Goal: Task Accomplishment & Management: Manage account settings

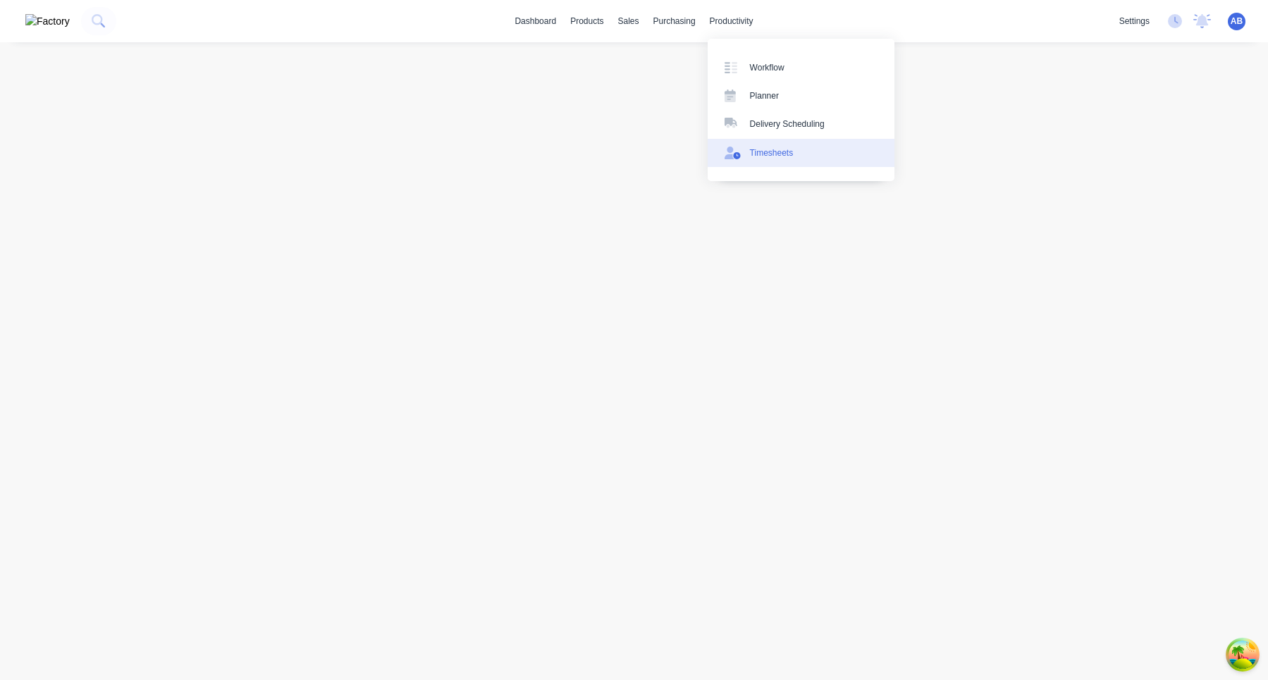
click at [776, 159] on div "Timesheets" at bounding box center [772, 153] width 44 height 13
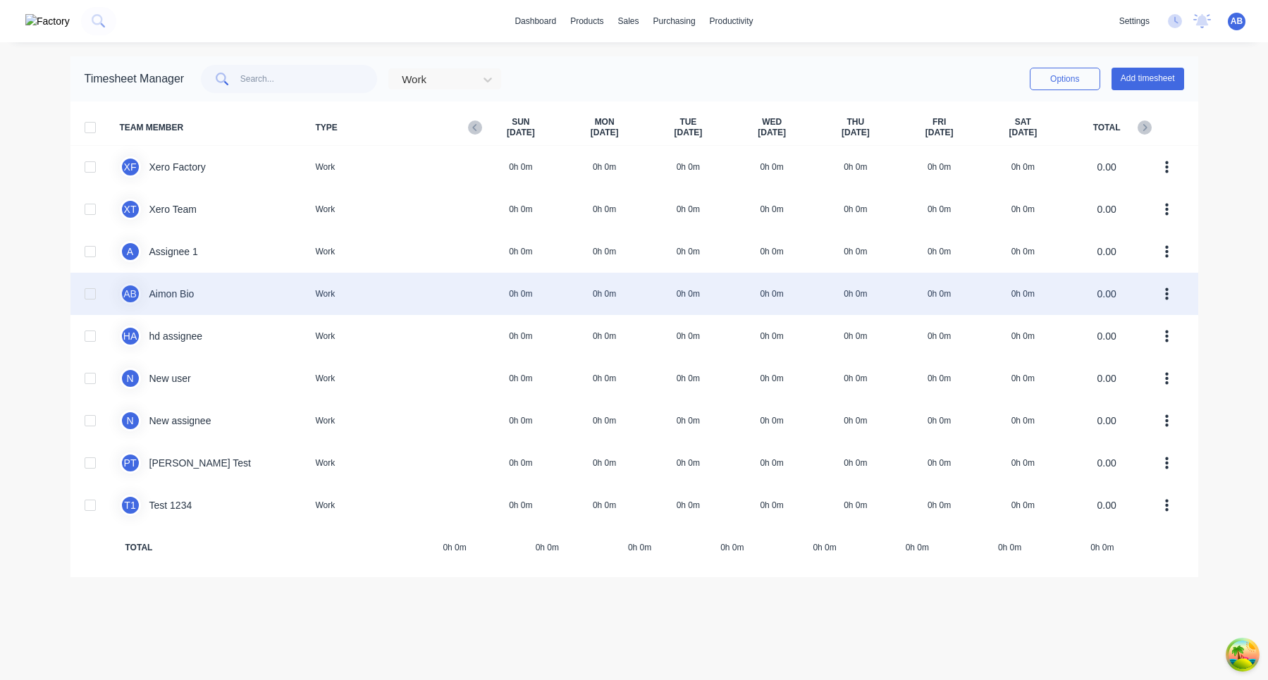
click at [713, 292] on div "A B Aimon Bio Work 0h 0m 0h 0m 0h 0m 0h 0m 0h 0m 0h 0m 0h 0m 0.00" at bounding box center [634, 294] width 1128 height 42
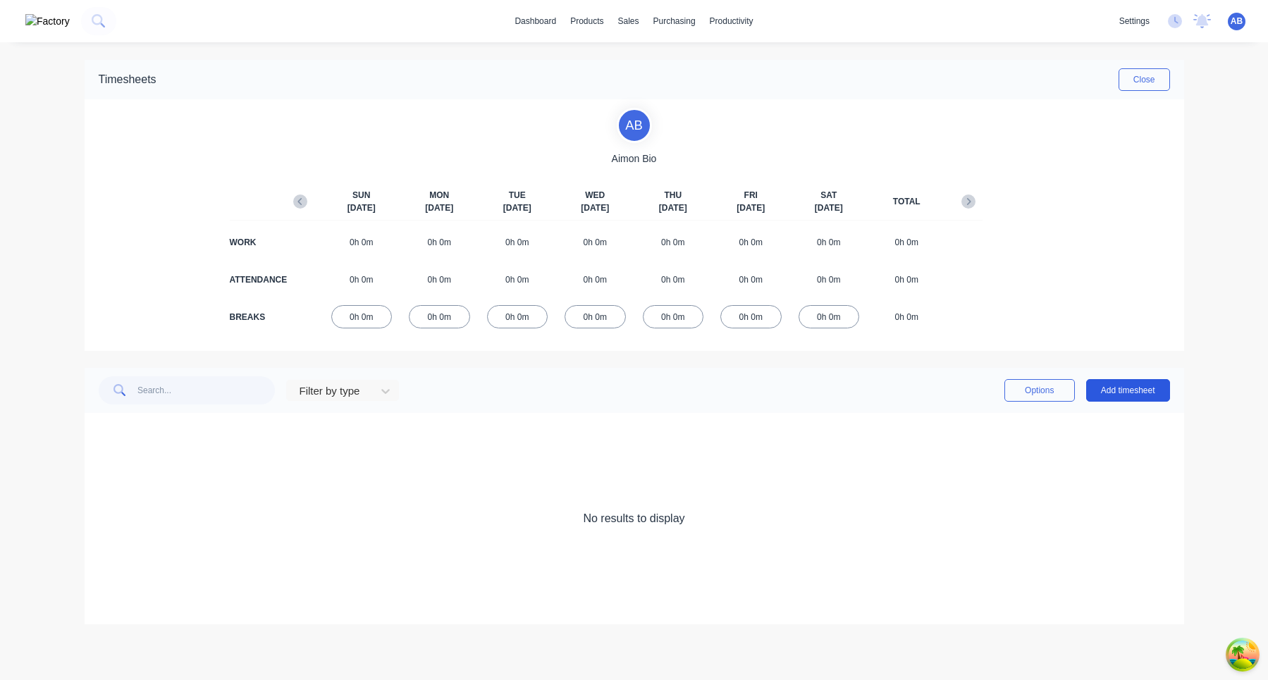
click at [1161, 388] on button "Add timesheet" at bounding box center [1128, 390] width 84 height 23
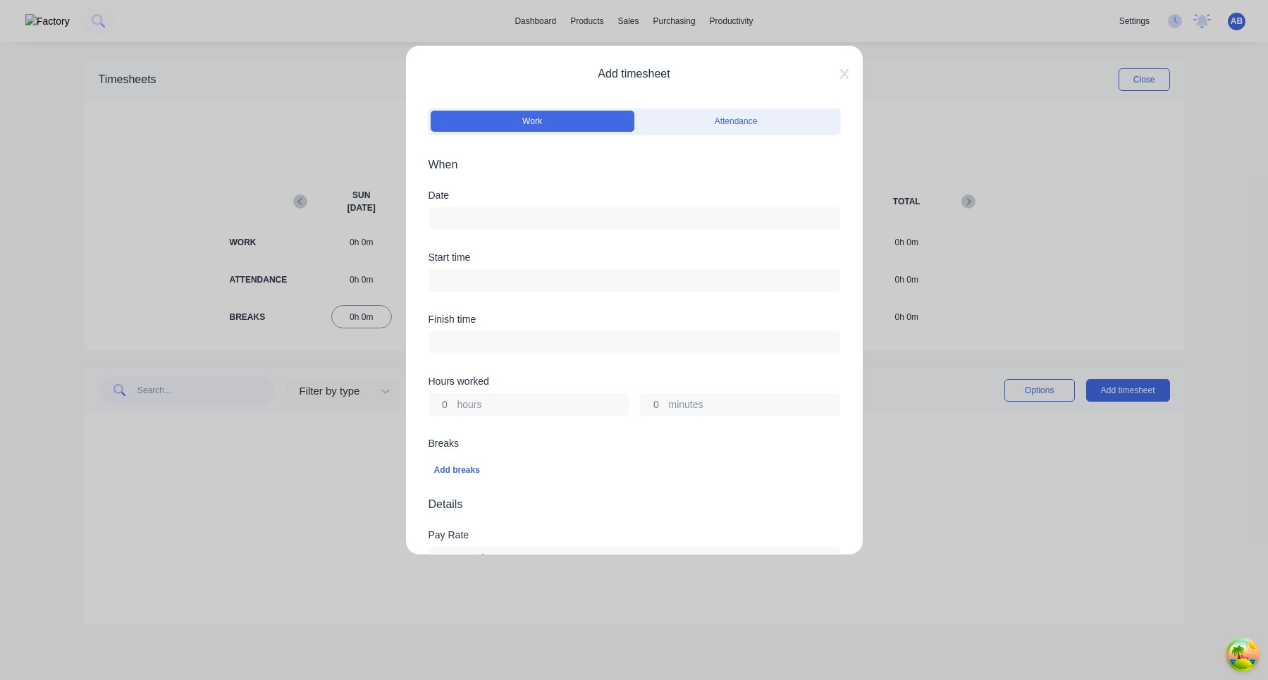
click at [845, 64] on div "Add timesheet Work Attendance When Date Start time Finish time Hours worked hou…" at bounding box center [634, 300] width 458 height 510
click at [842, 69] on icon at bounding box center [844, 73] width 8 height 11
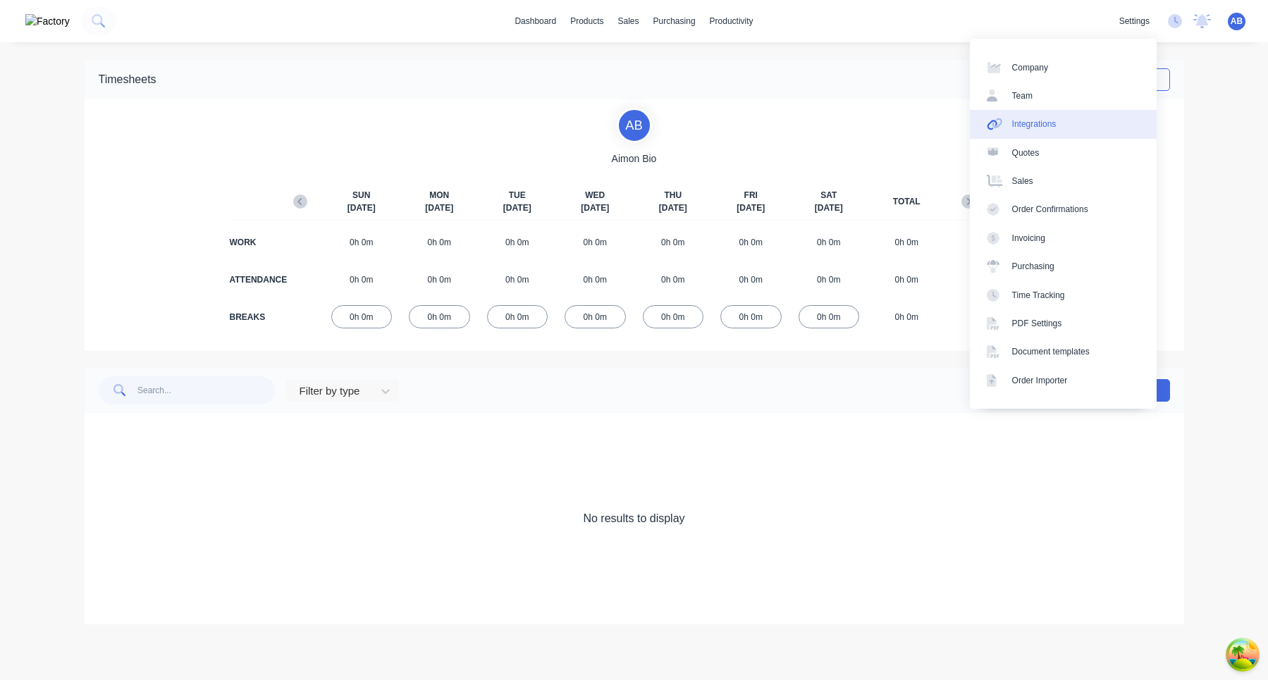
click at [1076, 123] on link "Integrations" at bounding box center [1063, 124] width 187 height 28
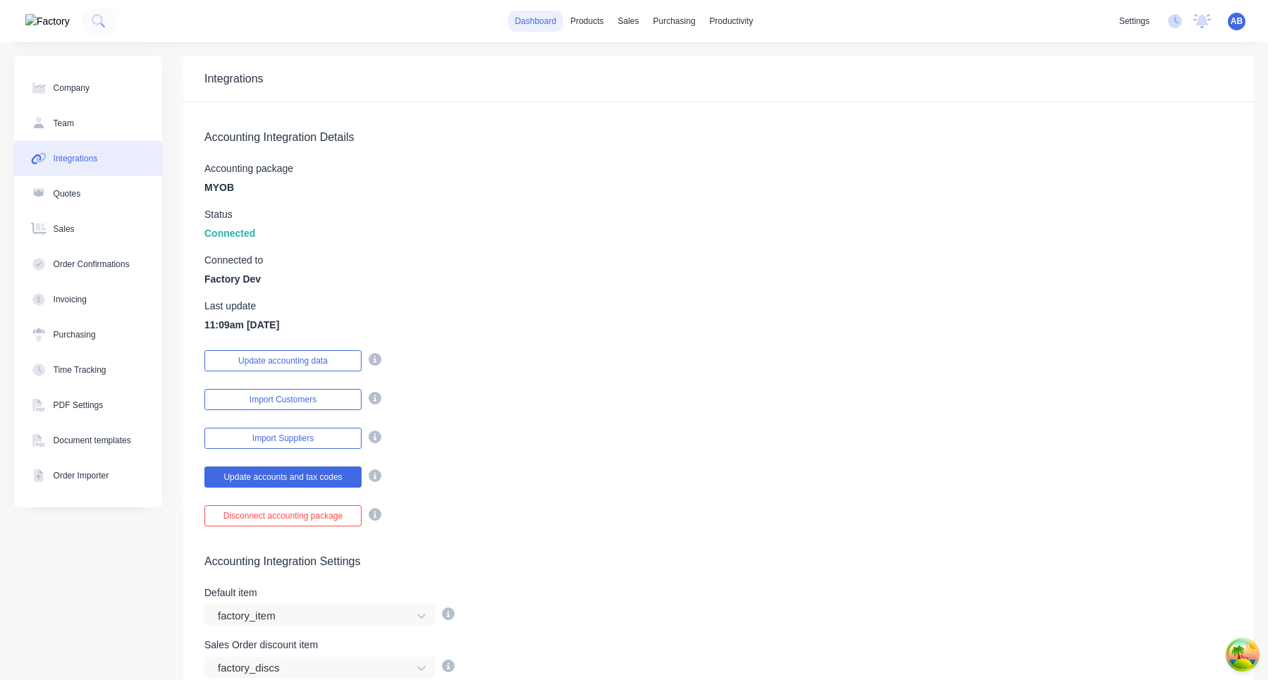
click at [534, 23] on link "dashboard" at bounding box center [535, 21] width 56 height 21
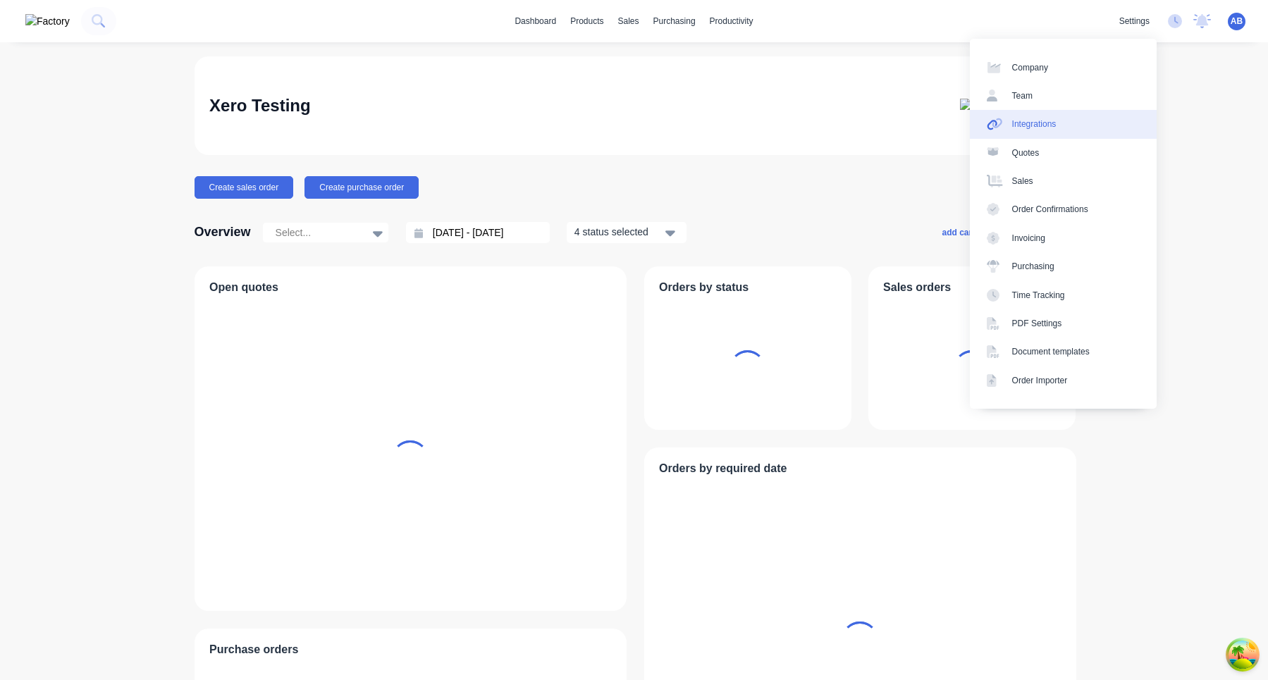
click at [1054, 123] on div "Integrations" at bounding box center [1034, 124] width 44 height 13
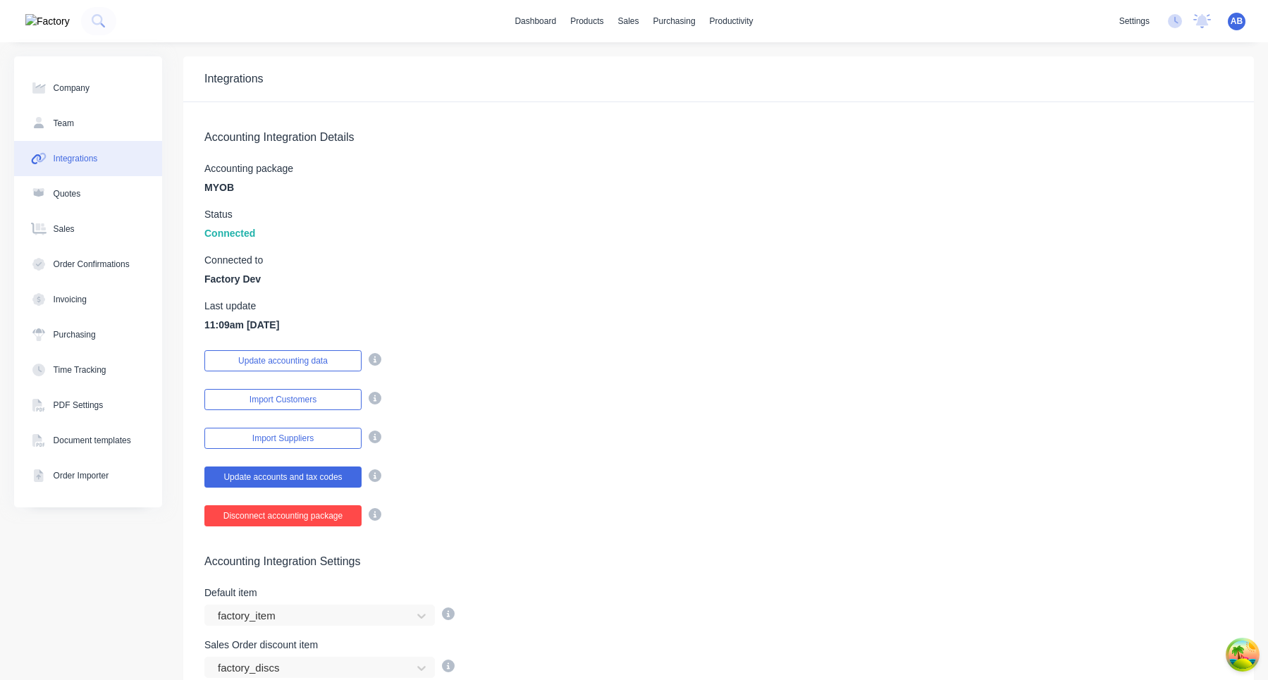
click at [305, 515] on button "Disconnect accounting package" at bounding box center [282, 515] width 157 height 21
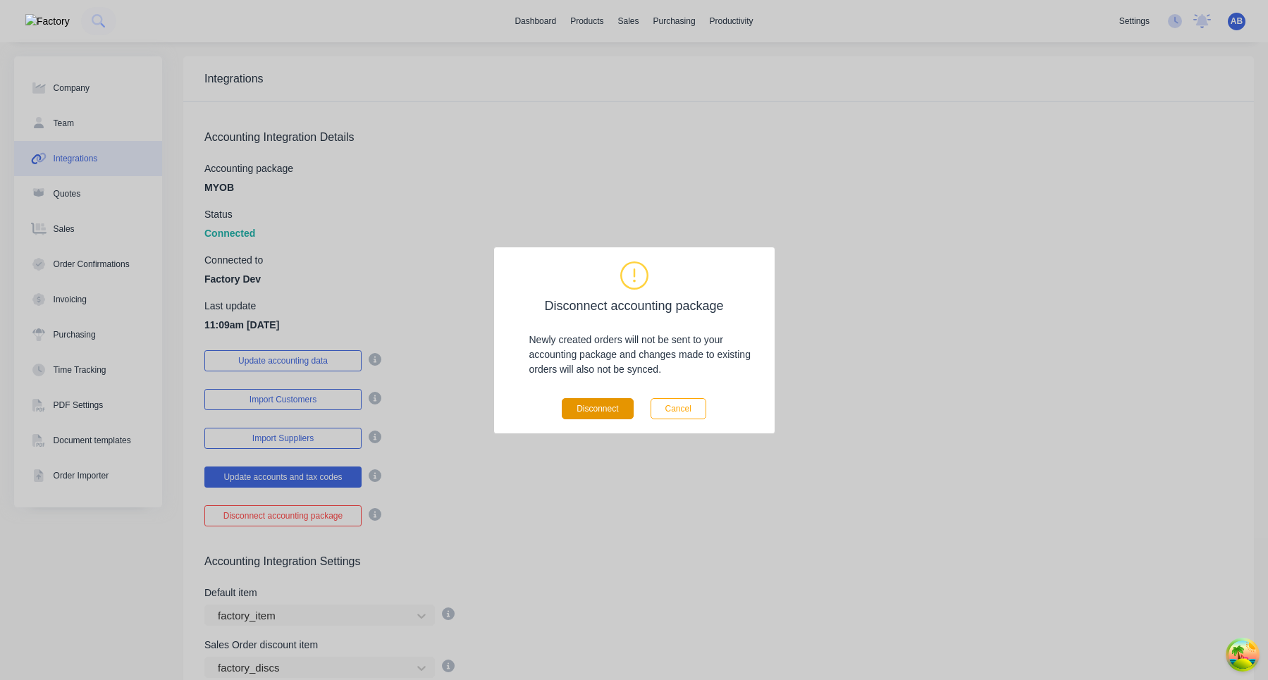
click at [613, 408] on button "Disconnect" at bounding box center [597, 408] width 71 height 21
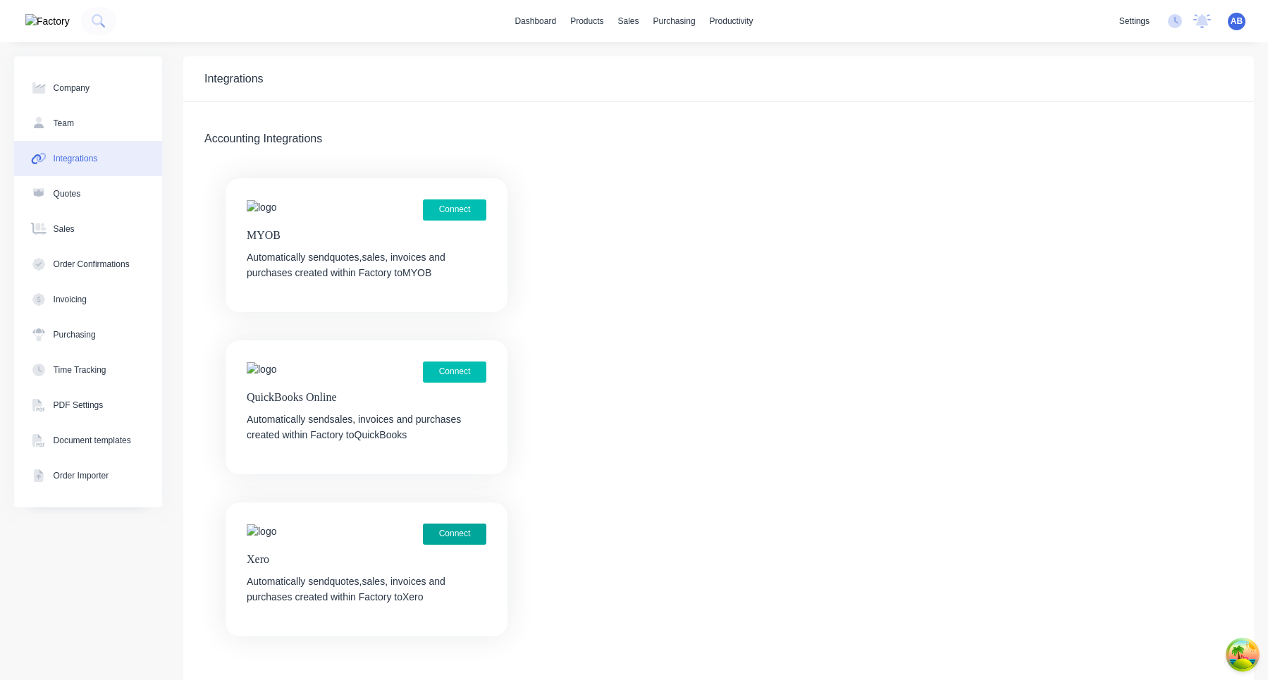
click at [458, 536] on button "Connect" at bounding box center [454, 534] width 63 height 21
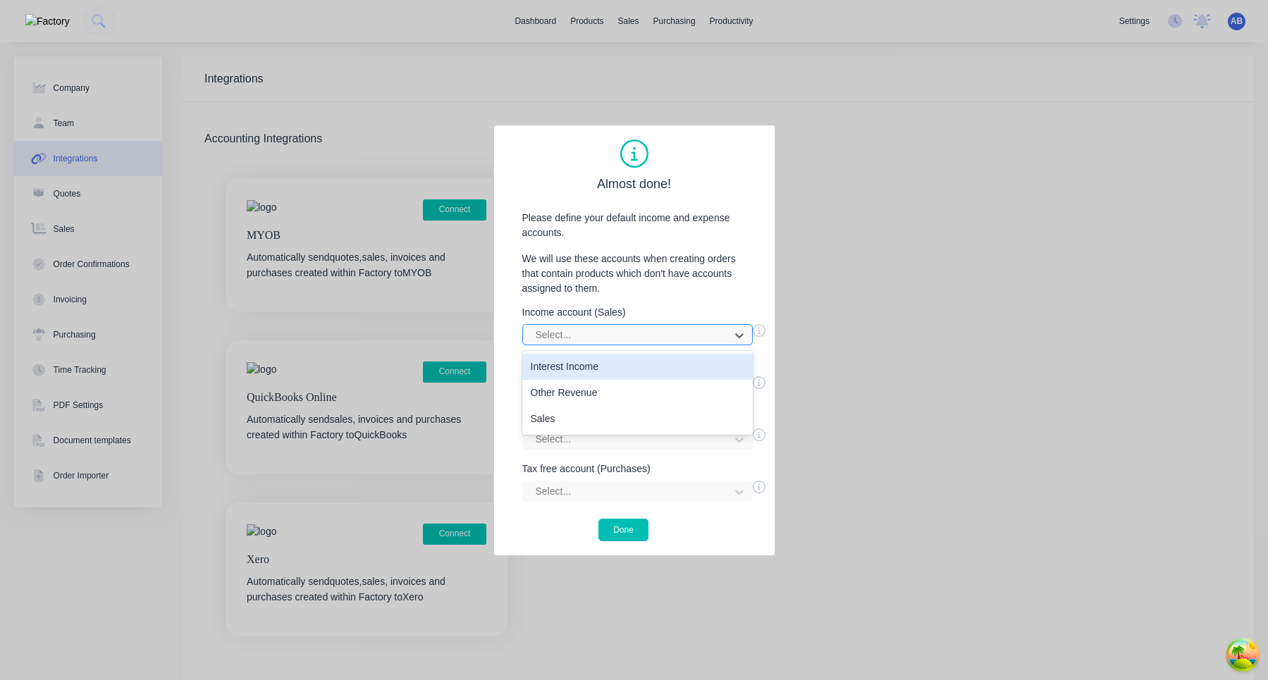
click at [642, 331] on div at bounding box center [628, 335] width 188 height 18
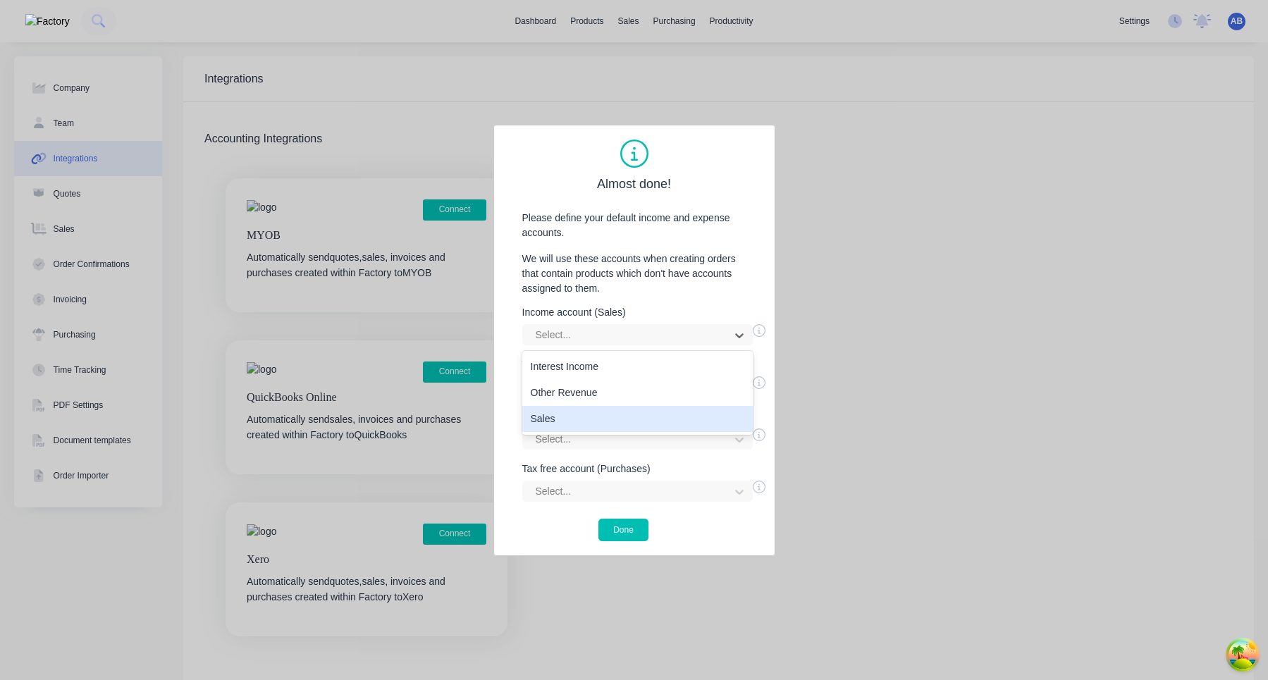
click at [609, 424] on div "Sales" at bounding box center [637, 419] width 230 height 26
click at [615, 374] on div "Select..." at bounding box center [643, 385] width 243 height 25
click at [615, 388] on div at bounding box center [628, 387] width 188 height 18
click at [607, 427] on div "Interest Income" at bounding box center [637, 419] width 230 height 26
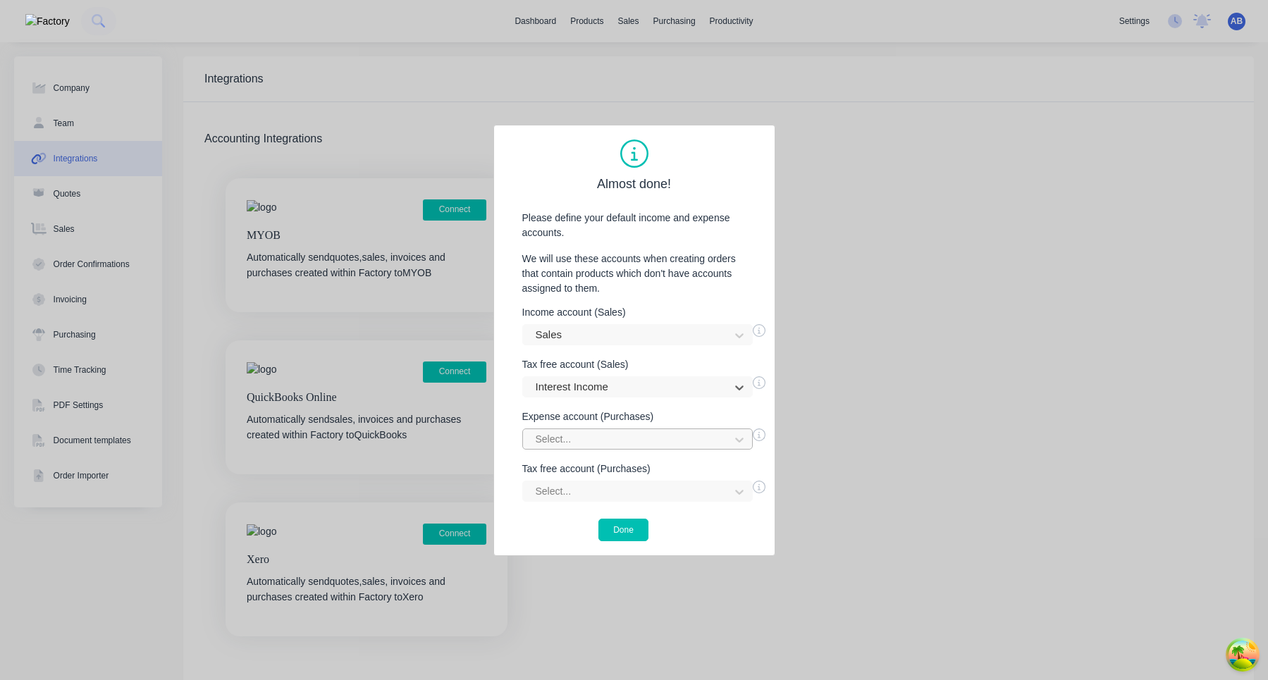
click at [606, 438] on div "Select..." at bounding box center [637, 439] width 230 height 21
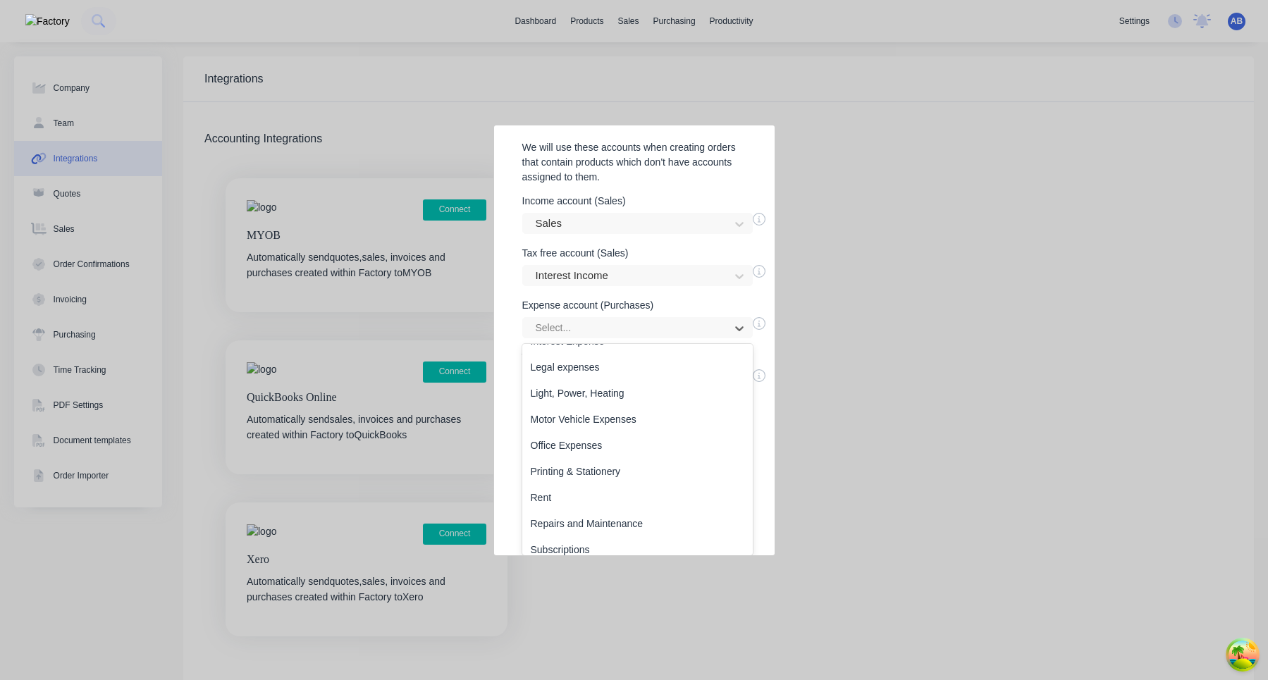
scroll to position [388, 0]
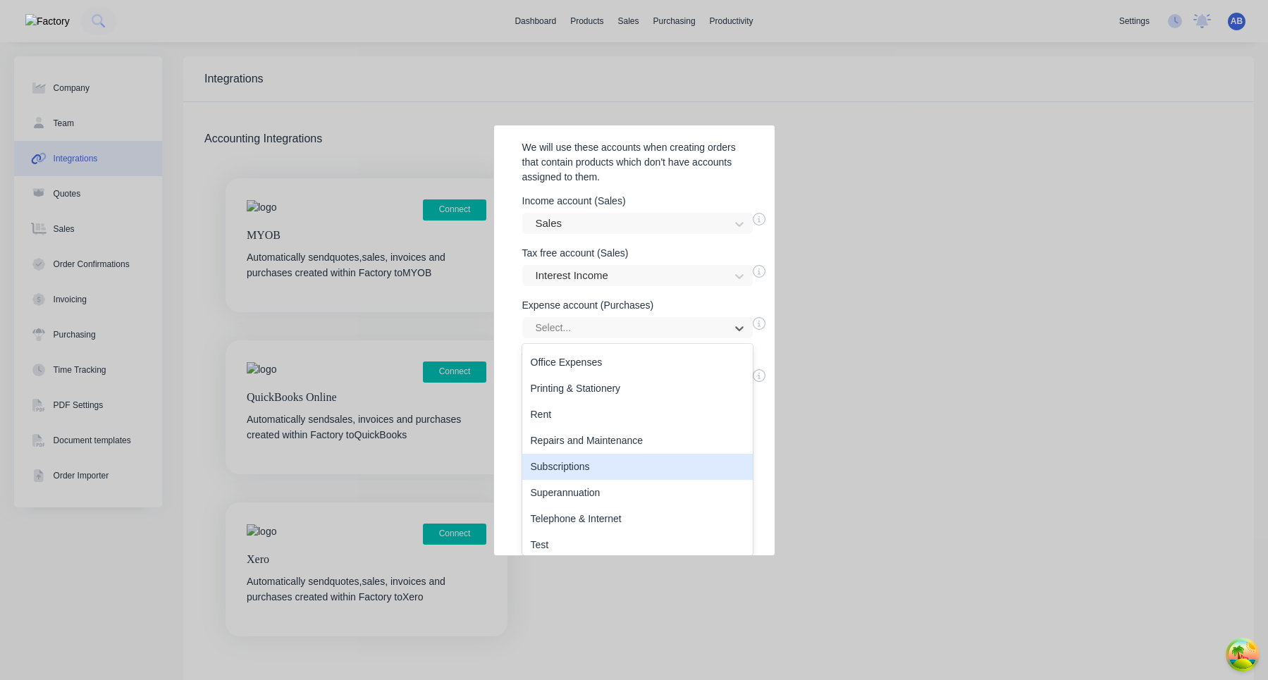
click at [592, 466] on div "Subscriptions" at bounding box center [637, 467] width 230 height 26
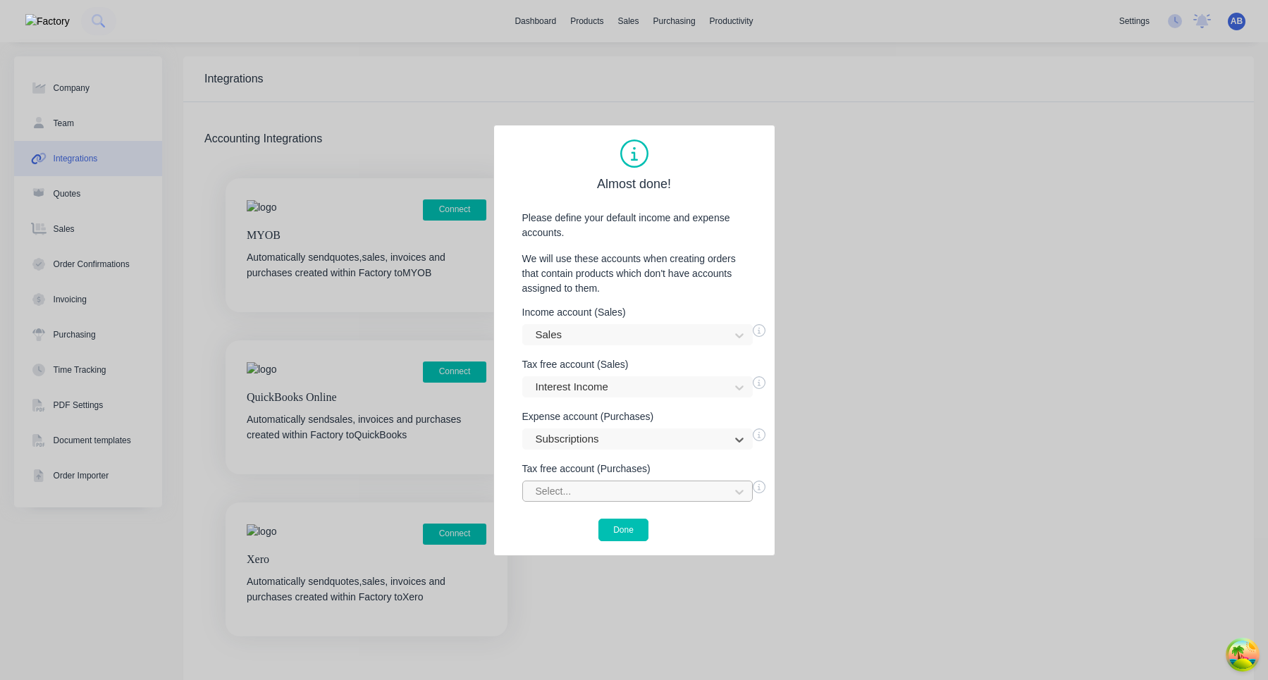
scroll to position [62, 0]
click at [586, 486] on div "Select..." at bounding box center [637, 491] width 230 height 21
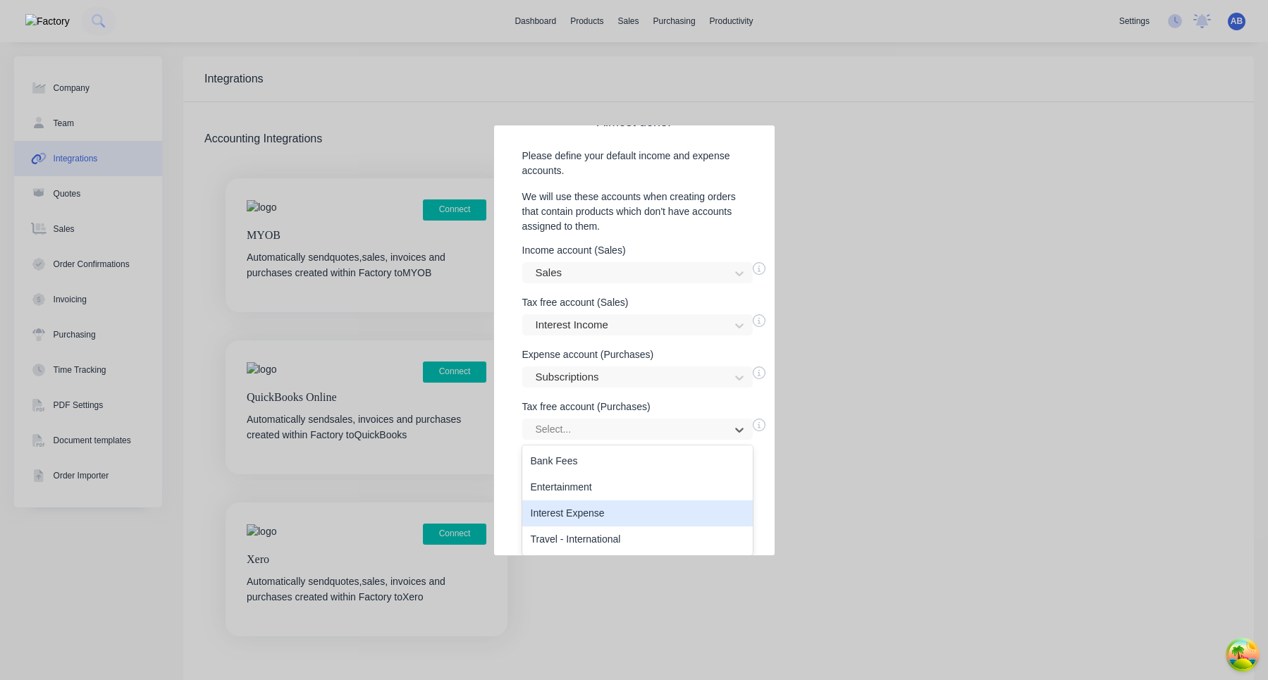
click at [584, 534] on div "Travel - International" at bounding box center [637, 539] width 230 height 26
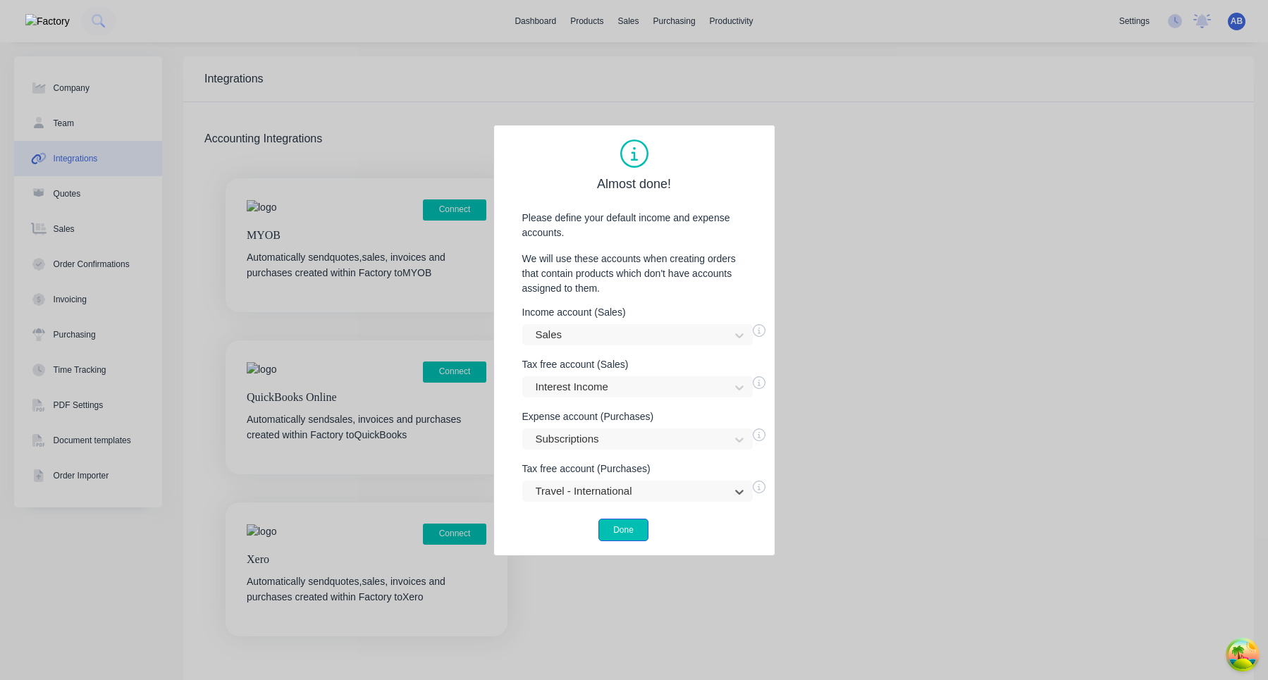
scroll to position [0, 0]
click at [630, 525] on button "Done" at bounding box center [623, 530] width 50 height 23
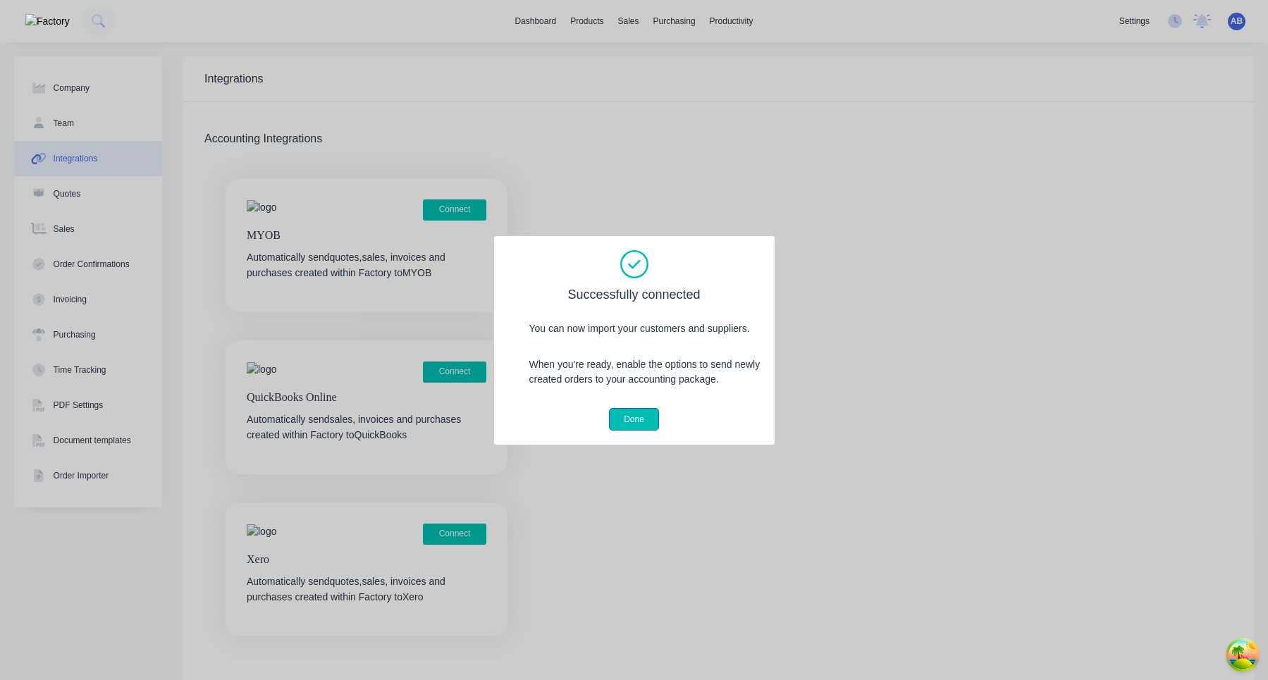
click at [633, 415] on button "Done" at bounding box center [634, 419] width 50 height 23
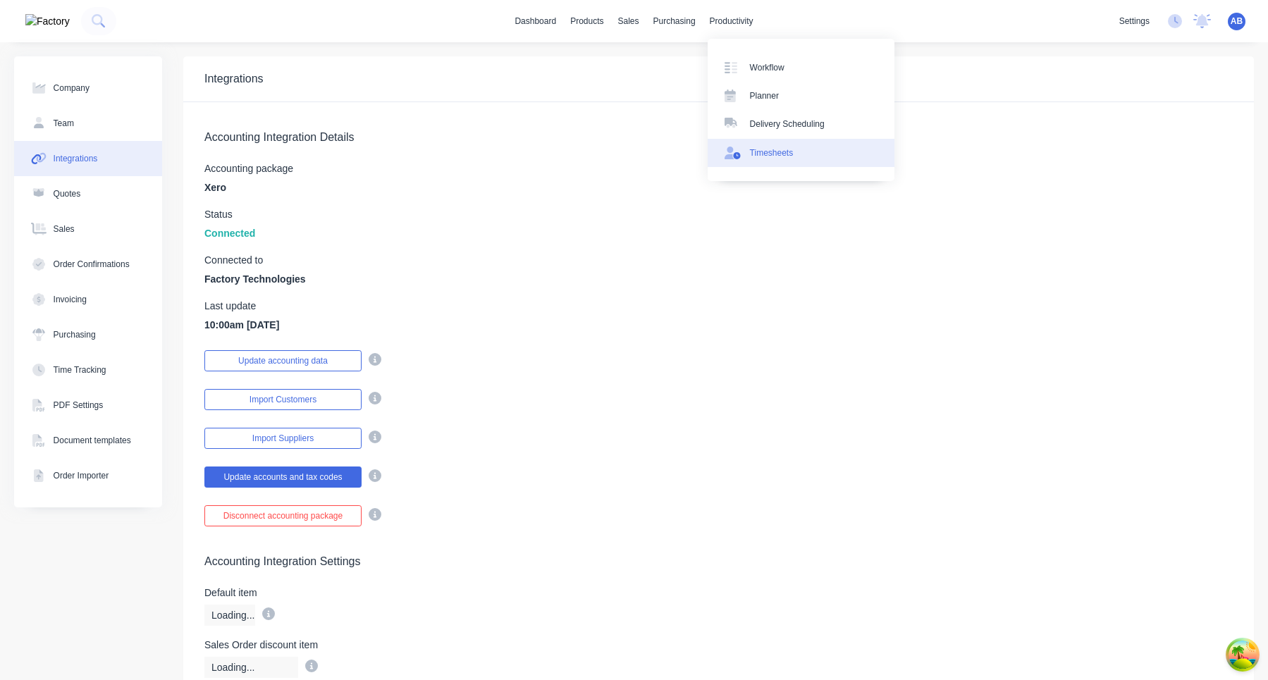
click at [779, 153] on div "Timesheets" at bounding box center [772, 153] width 44 height 13
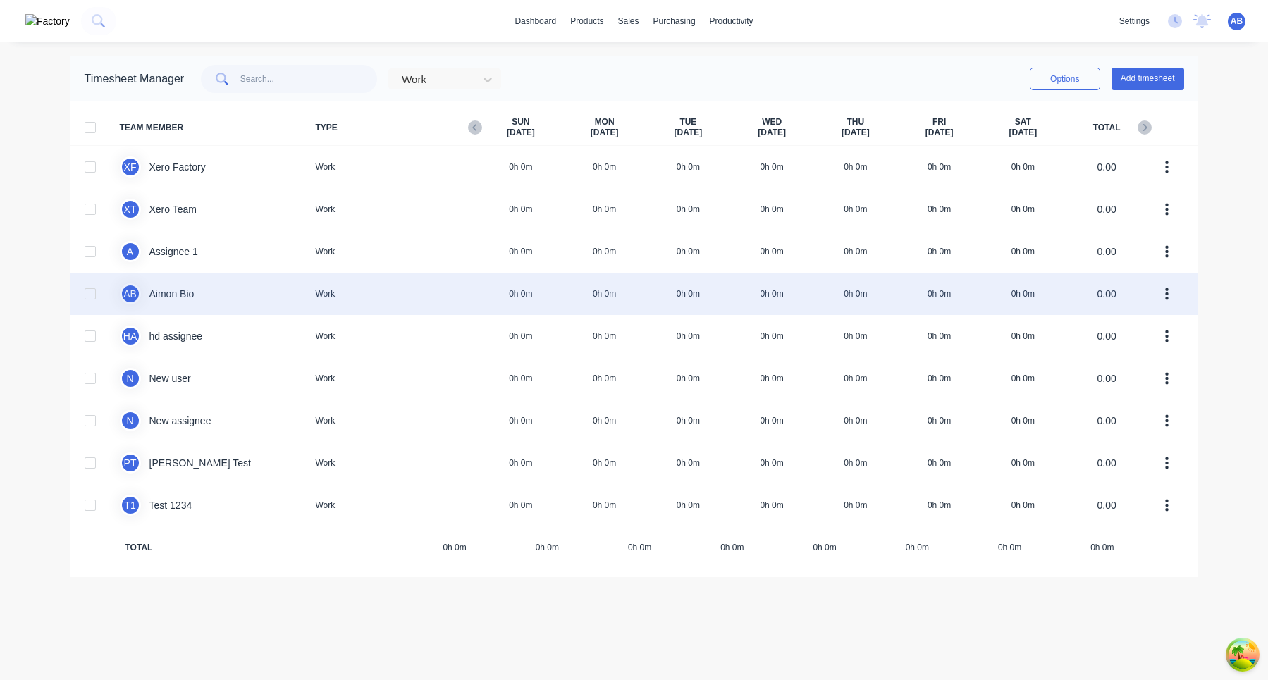
click at [526, 295] on div "A B Aimon Bio Work 0h 0m 0h 0m 0h 0m 0h 0m 0h 0m 0h 0m 0h 0m 0.00" at bounding box center [634, 294] width 1128 height 42
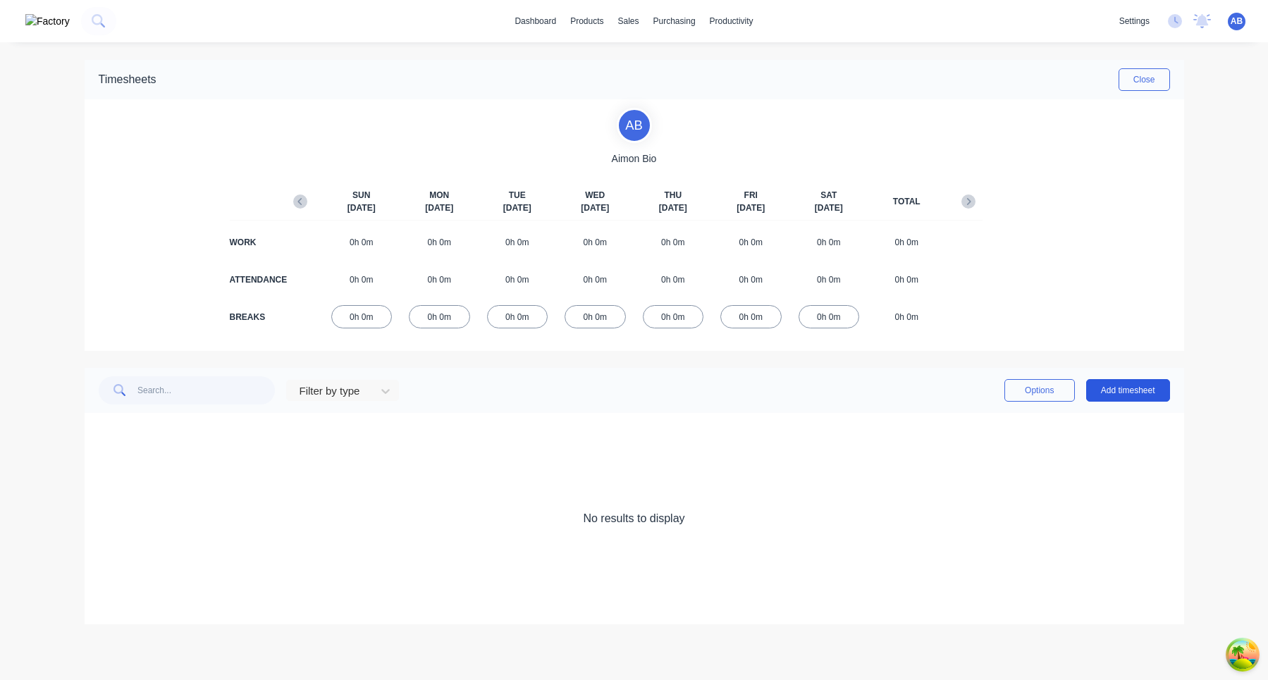
click at [1115, 381] on button "Add timesheet" at bounding box center [1128, 390] width 84 height 23
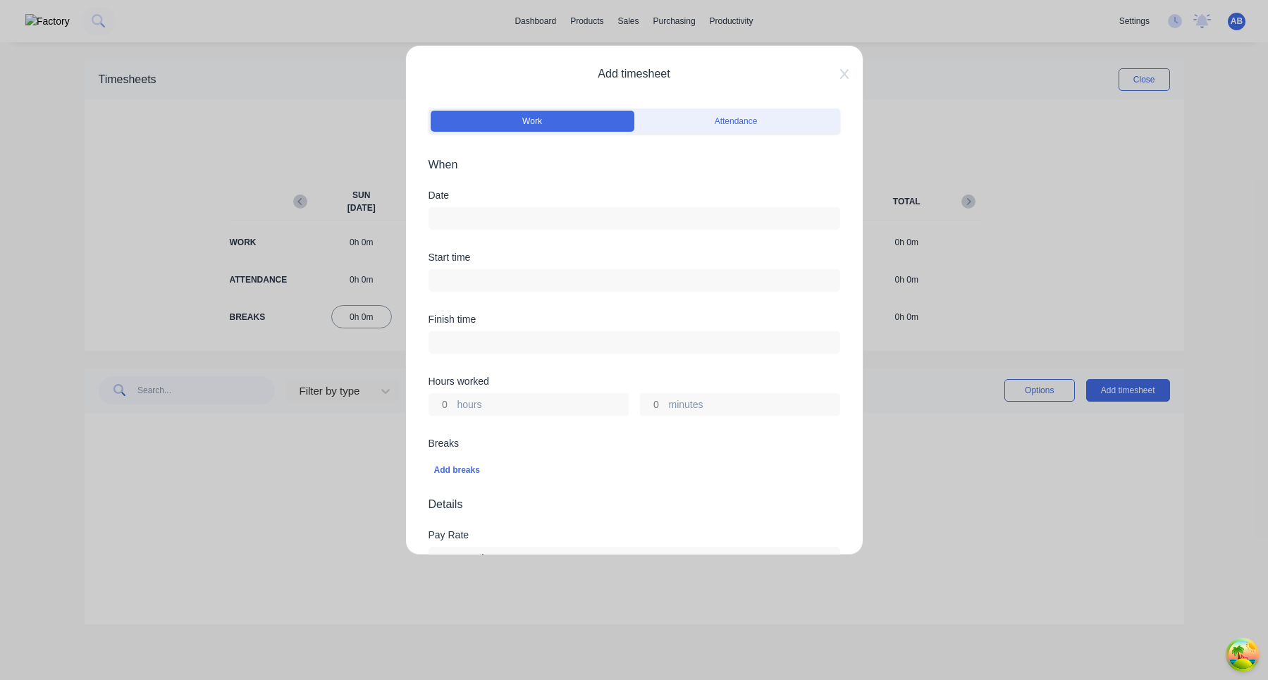
click at [496, 212] on input at bounding box center [634, 218] width 410 height 21
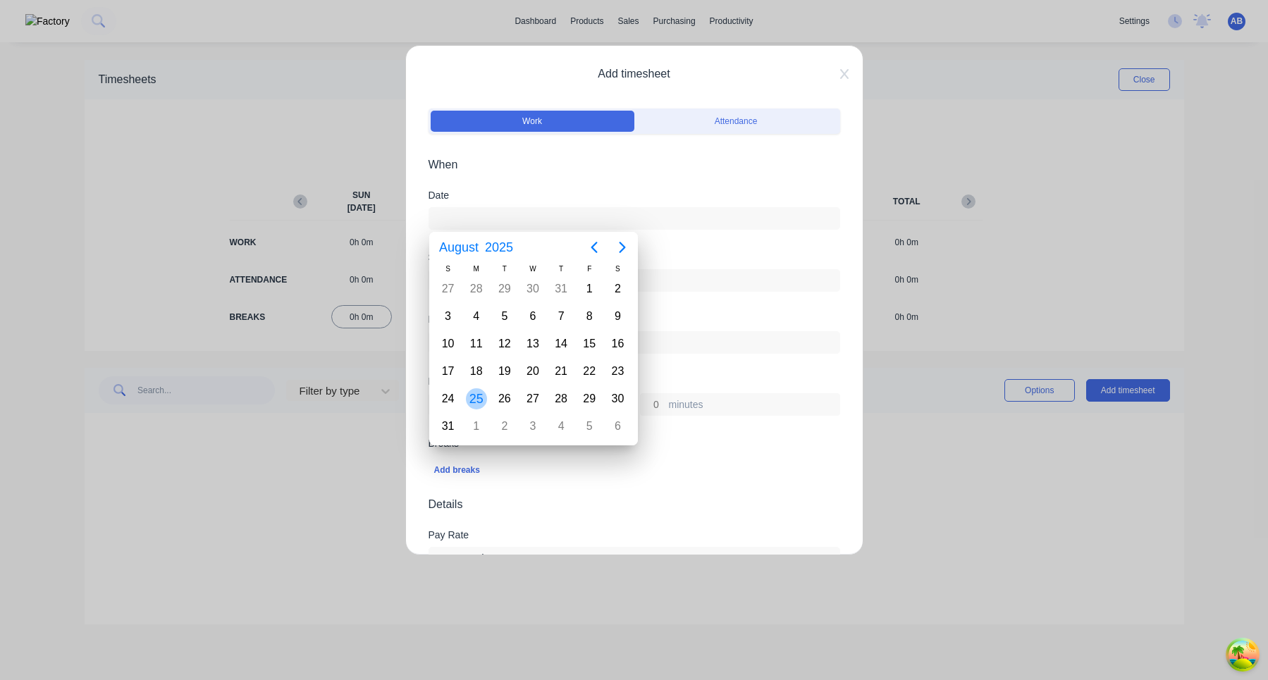
click at [474, 400] on div "25" at bounding box center [476, 398] width 21 height 21
type input "25/08/2025"
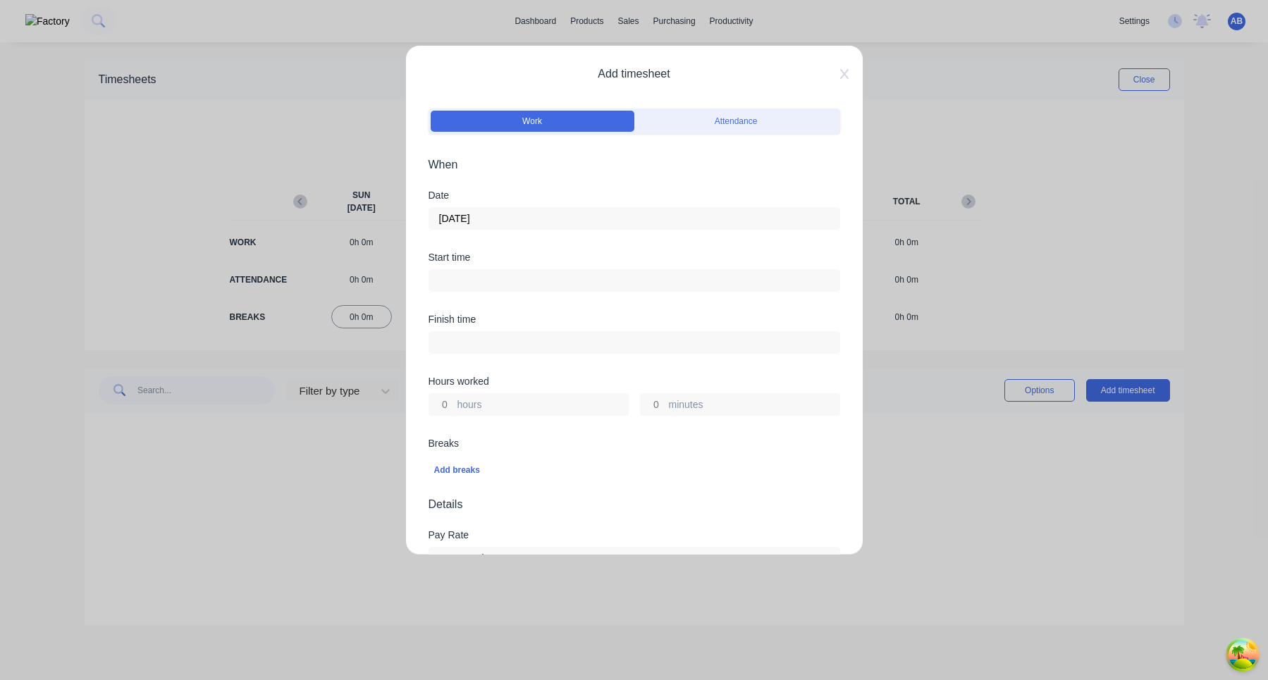
click at [533, 277] on input at bounding box center [634, 280] width 410 height 21
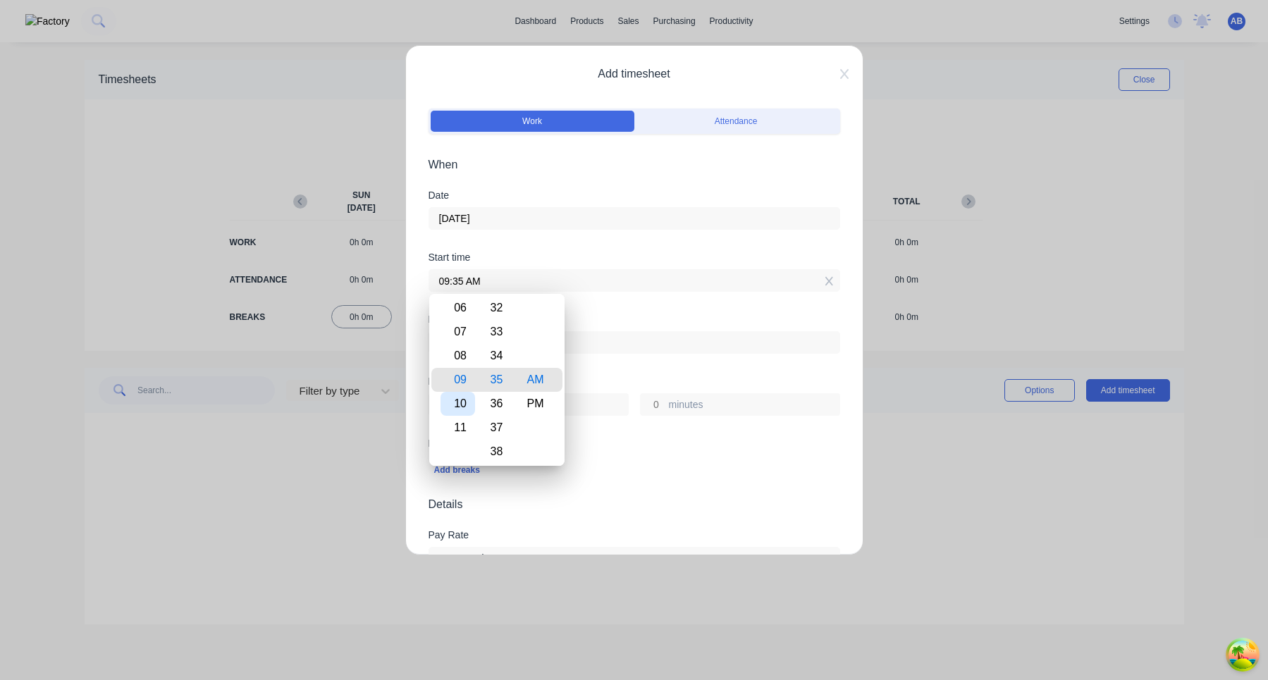
click at [467, 405] on div "10" at bounding box center [457, 404] width 35 height 24
type input "10:35 AM"
click at [639, 378] on div "Hours worked" at bounding box center [635, 381] width 412 height 10
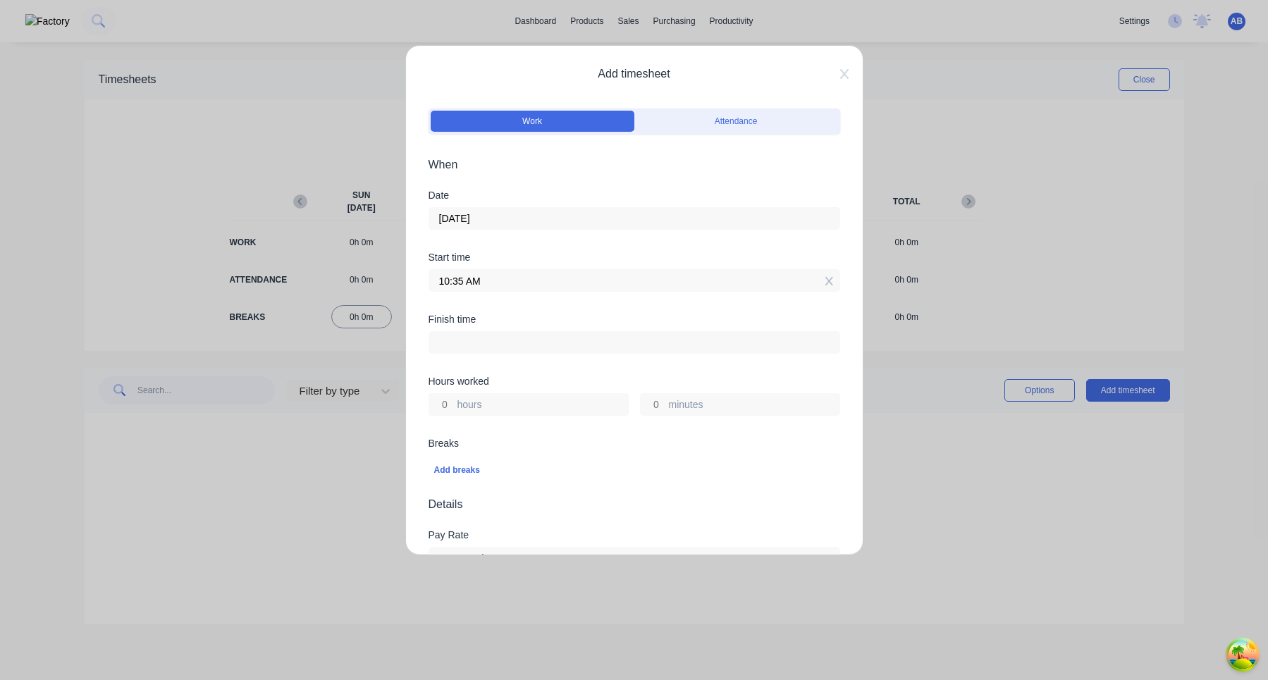
click at [446, 413] on input "hours" at bounding box center [441, 404] width 25 height 21
type input "1"
type input "11:35 AM"
click at [519, 443] on div "Breaks" at bounding box center [635, 443] width 412 height 10
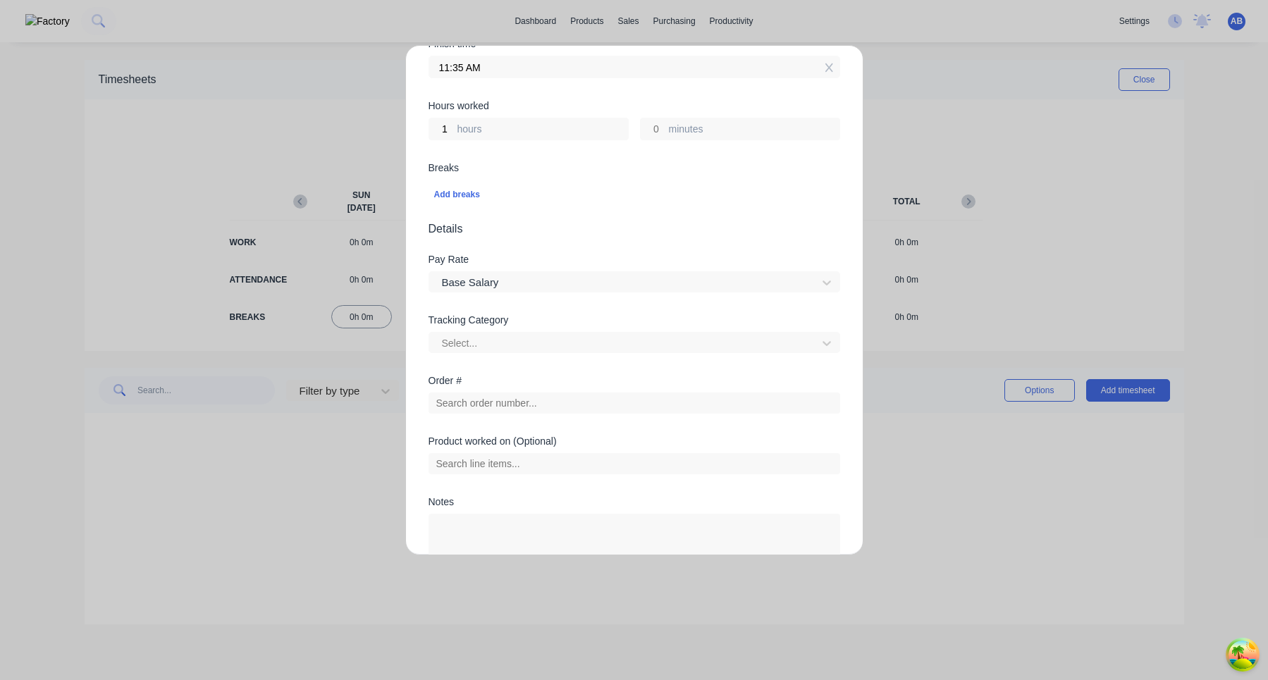
scroll to position [338, 0]
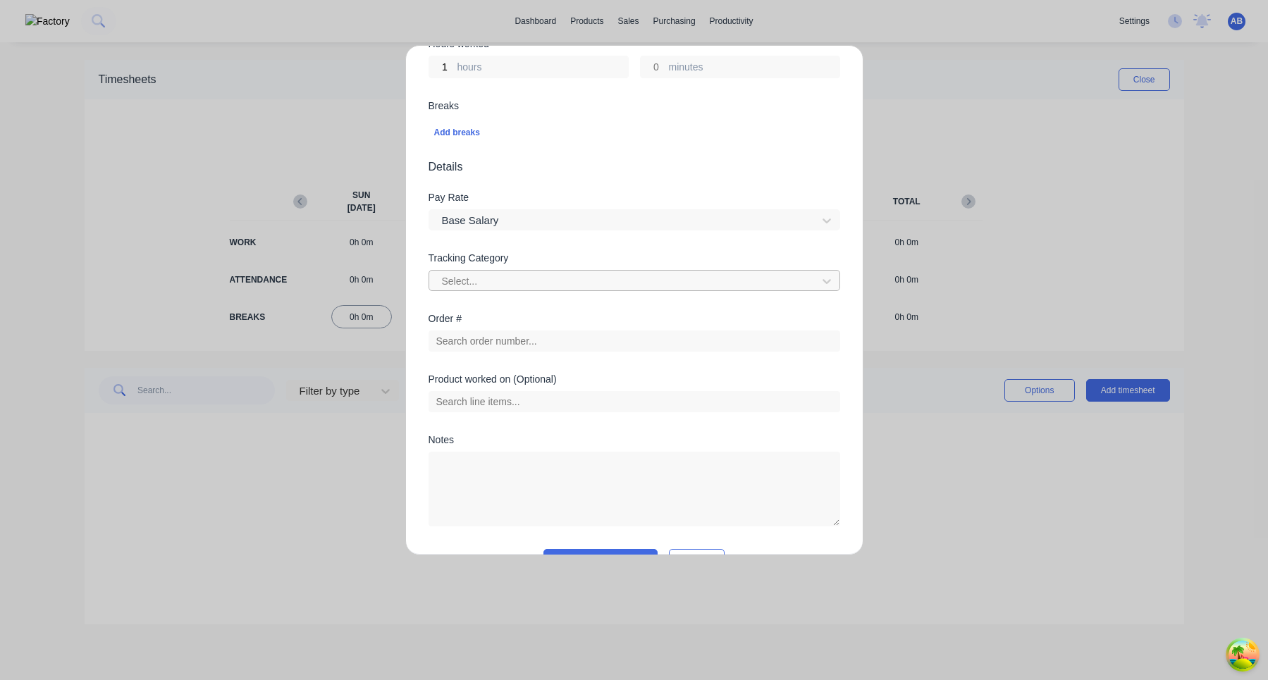
click at [502, 273] on div at bounding box center [624, 282] width 369 height 18
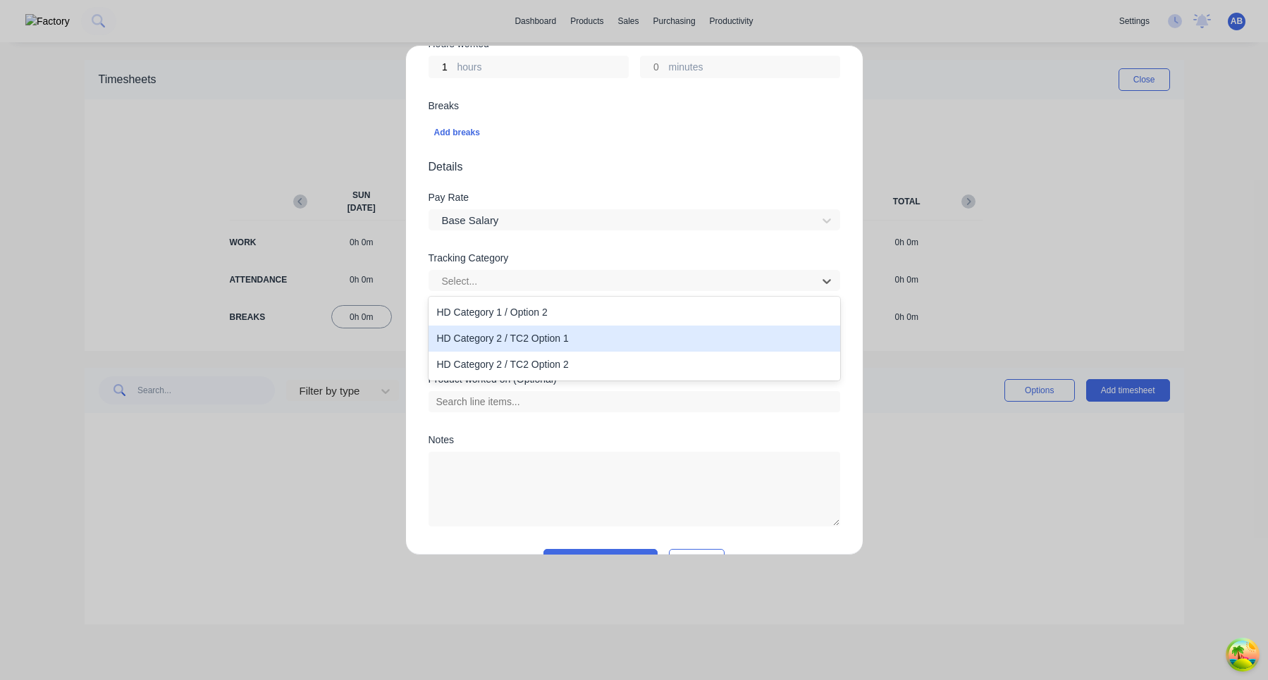
click at [497, 340] on div "HD Category 2 / TC2 Option 1" at bounding box center [635, 339] width 412 height 26
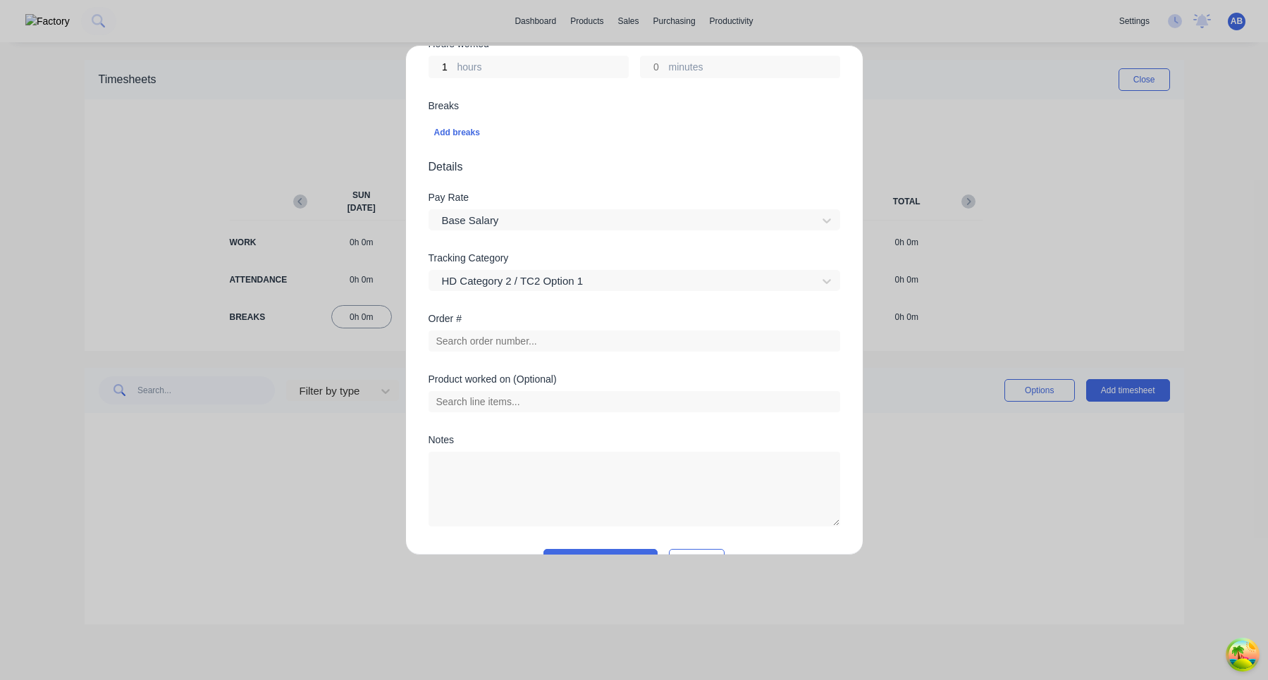
scroll to position [374, 0]
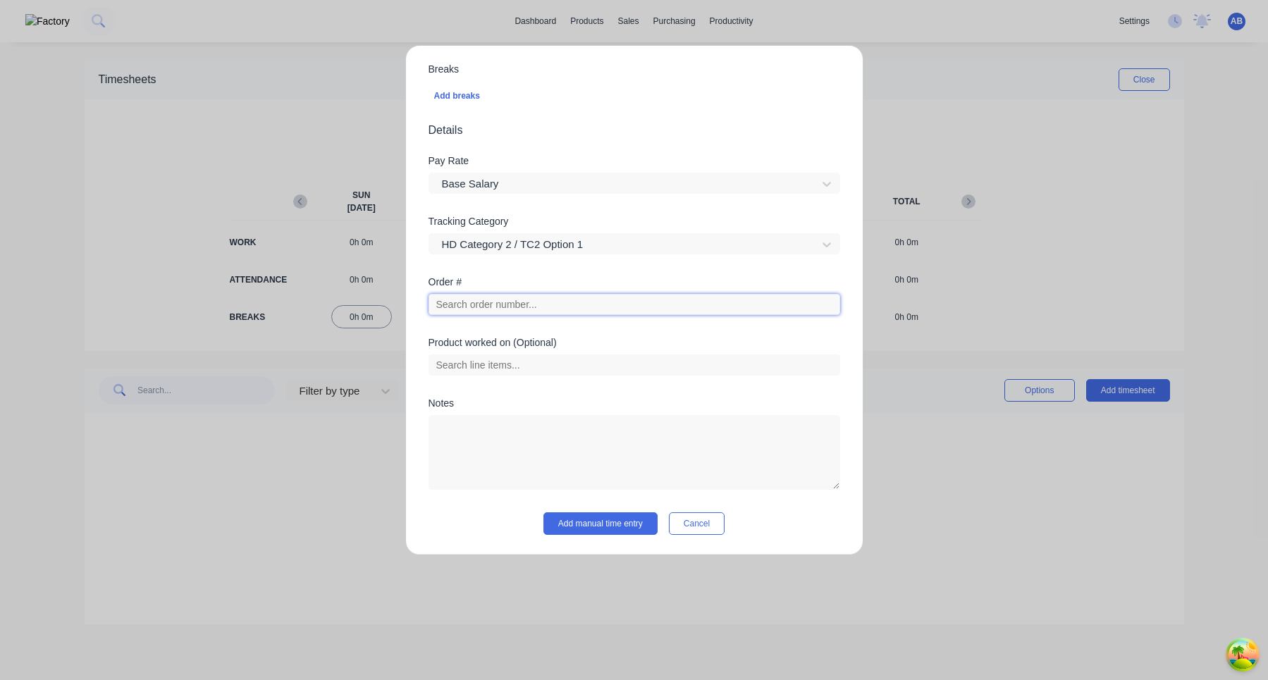
click at [517, 303] on input "text" at bounding box center [635, 304] width 412 height 21
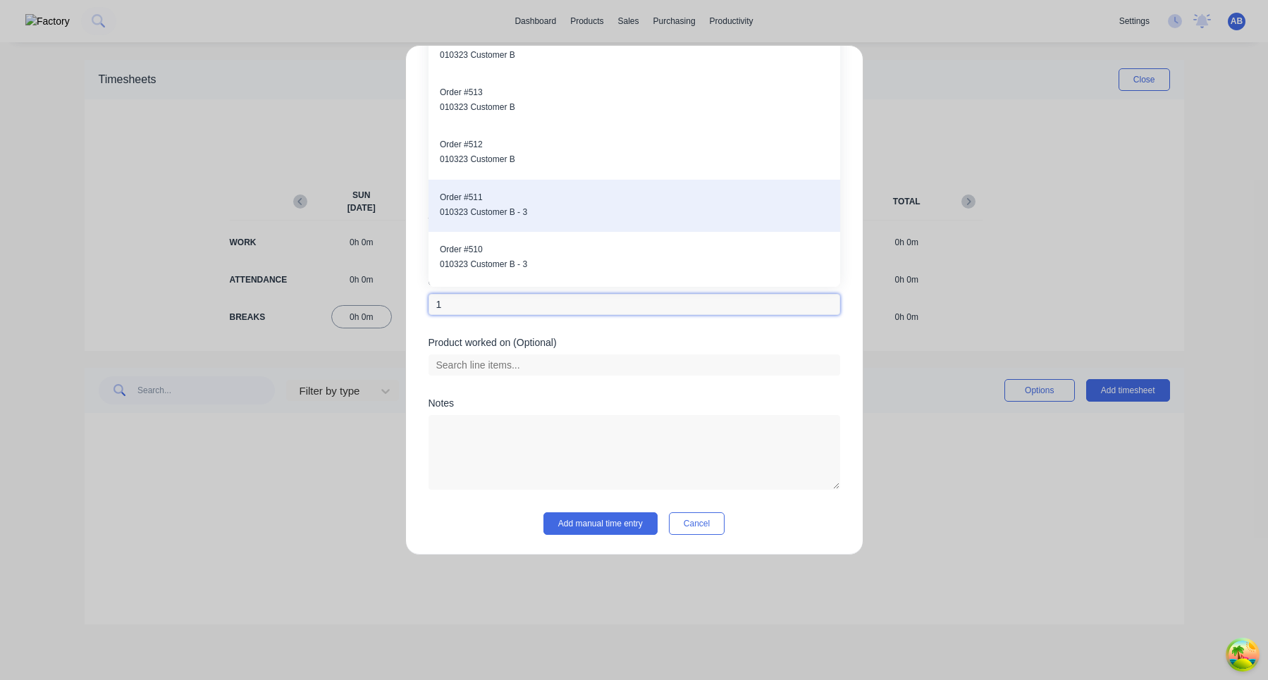
type input "1"
click at [513, 216] on span "010323 Customer B - 3" at bounding box center [634, 212] width 389 height 13
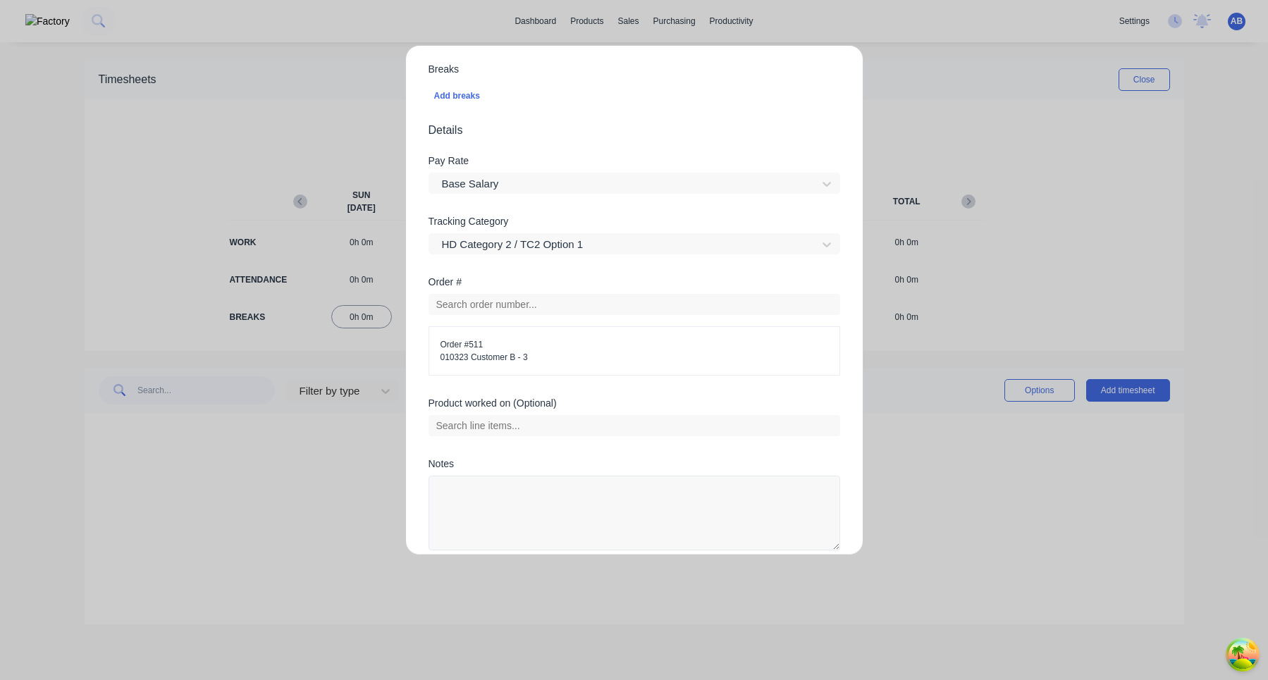
scroll to position [435, 0]
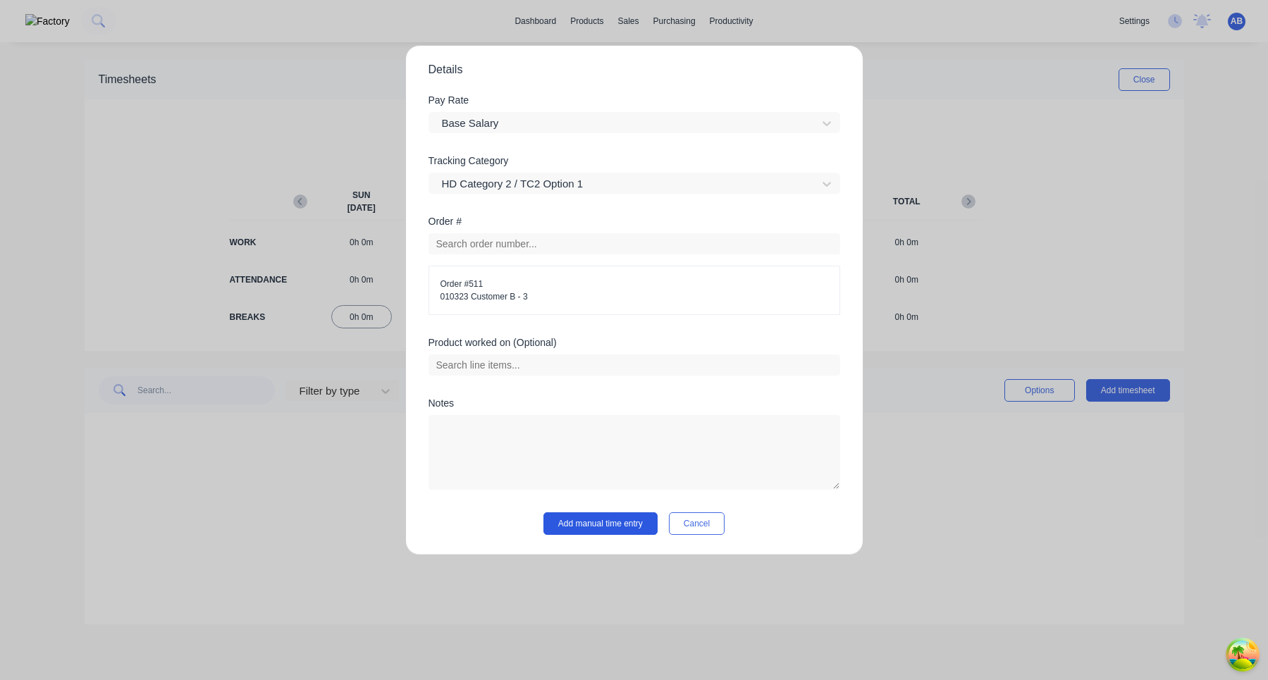
click at [604, 521] on button "Add manual time entry" at bounding box center [600, 523] width 114 height 23
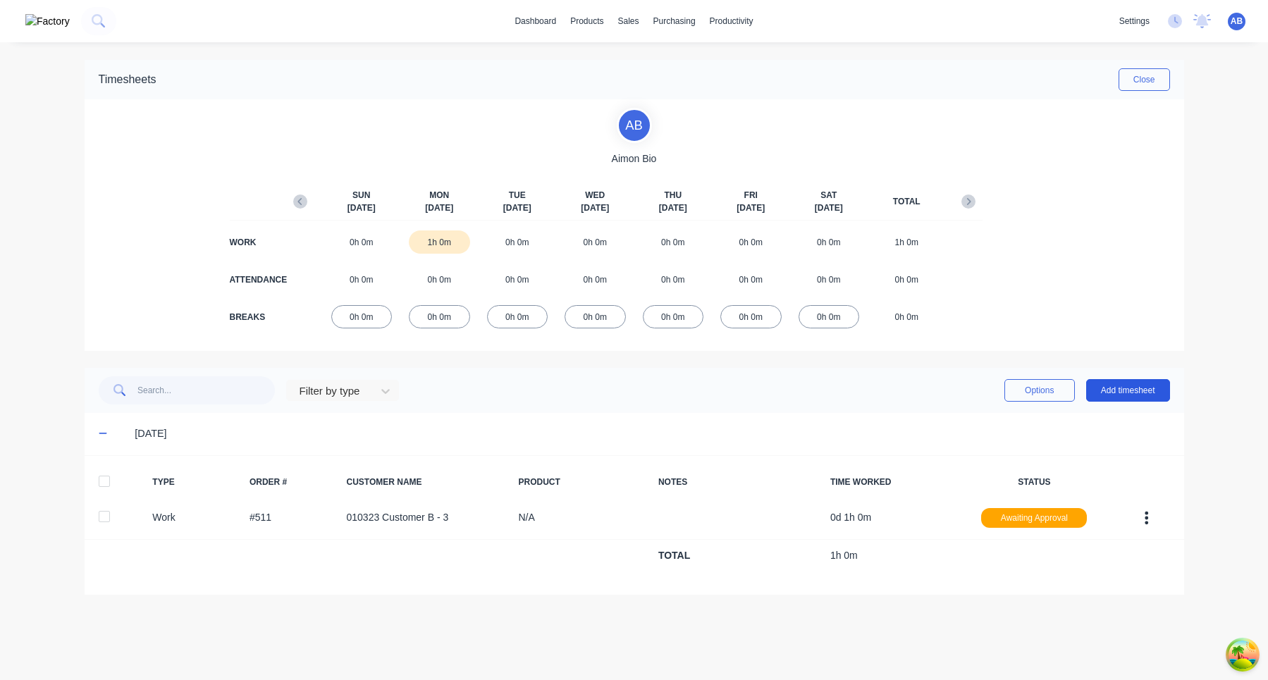
click at [1142, 388] on button "Add timesheet" at bounding box center [1128, 390] width 84 height 23
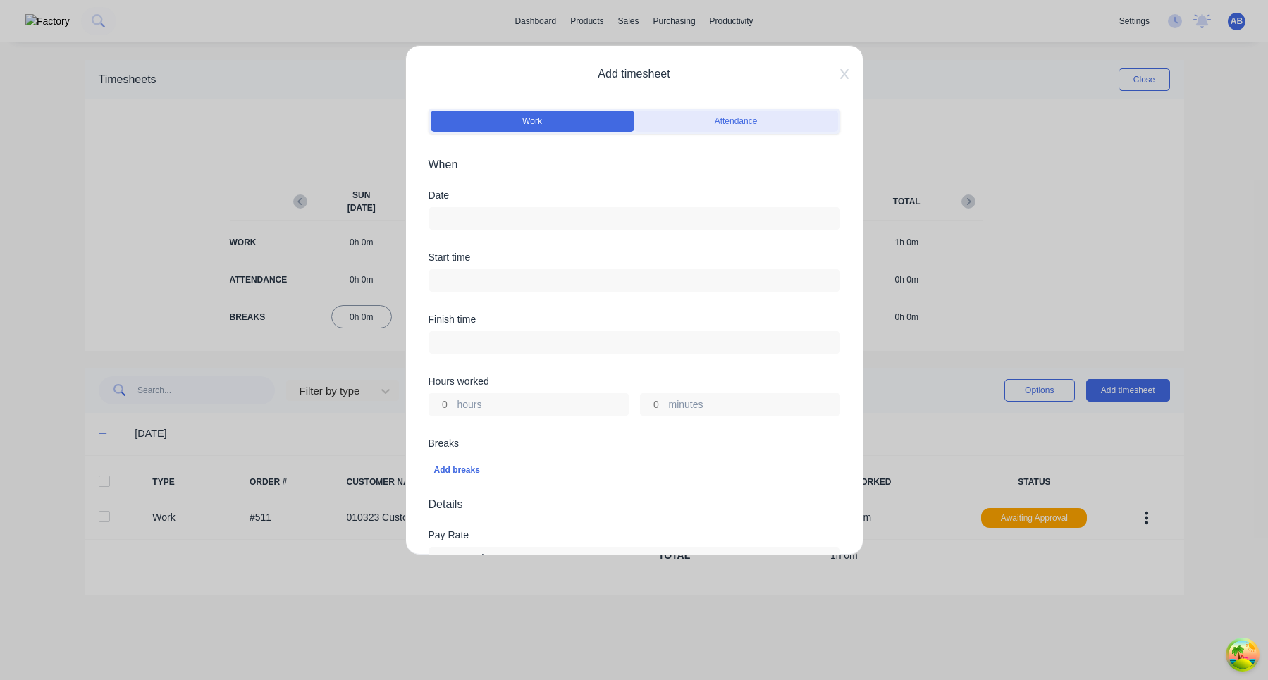
click at [689, 126] on button "Attendance" at bounding box center [736, 121] width 204 height 21
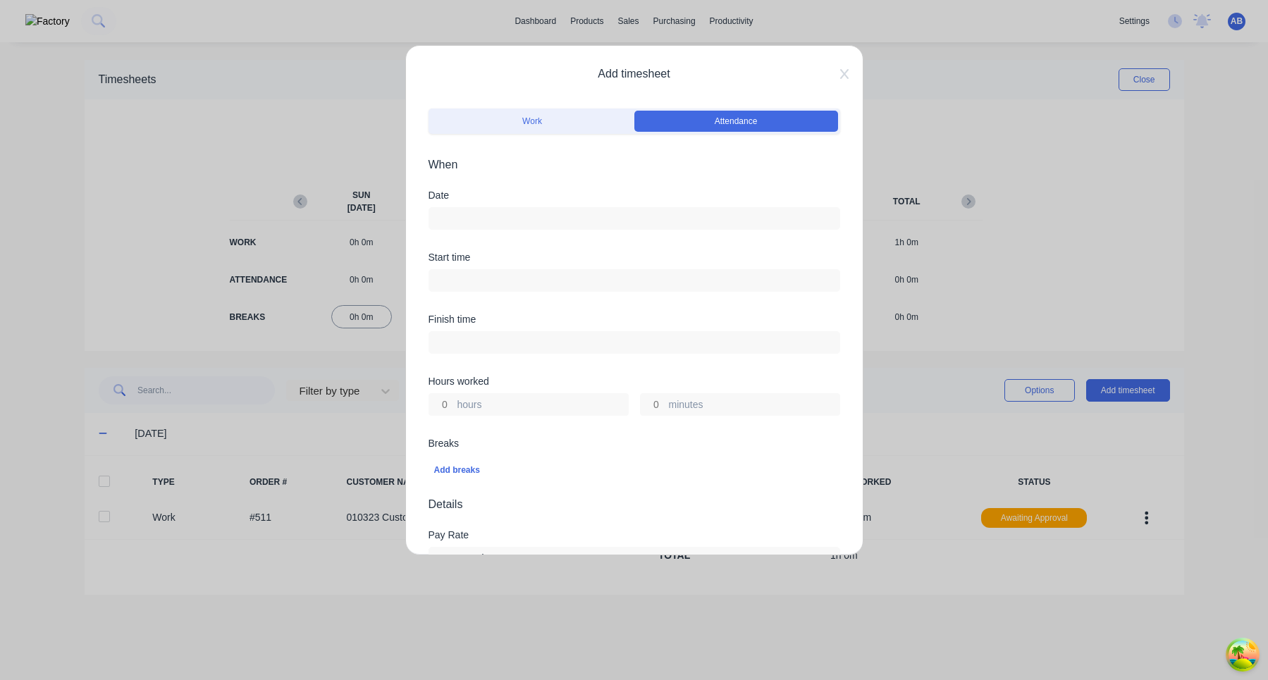
click at [549, 227] on input at bounding box center [634, 218] width 410 height 21
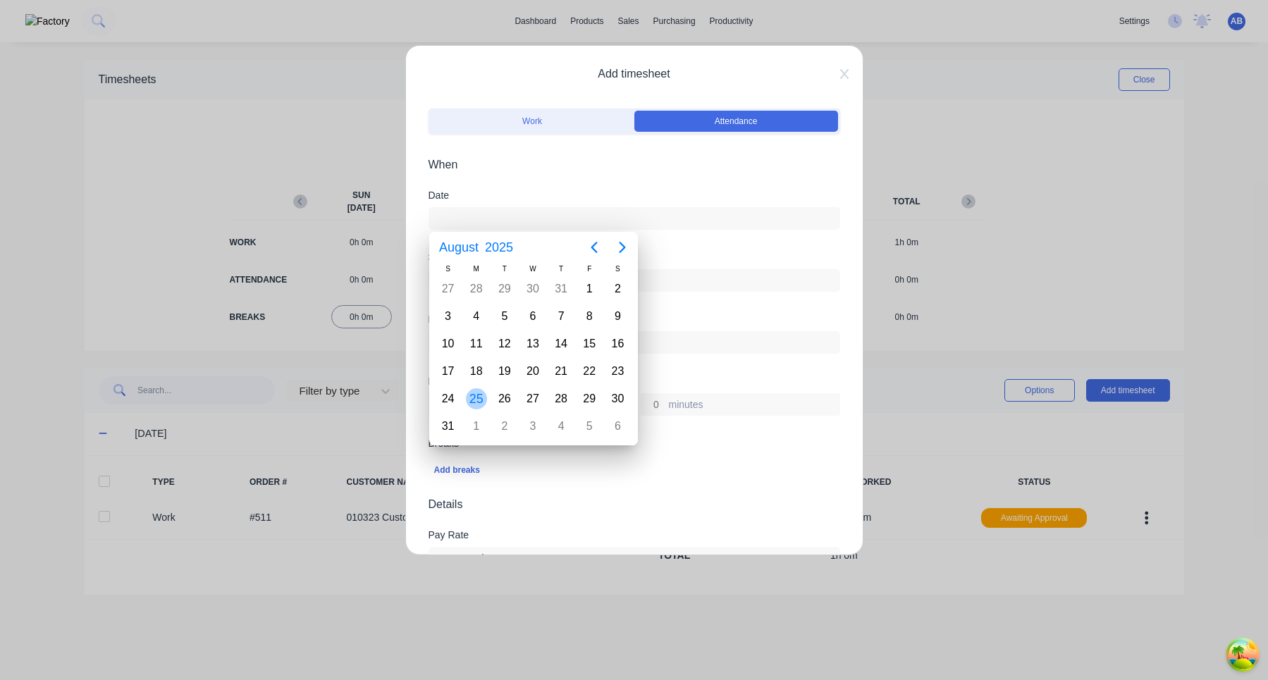
click at [469, 393] on div "25" at bounding box center [476, 398] width 21 height 21
type input "25/08/2025"
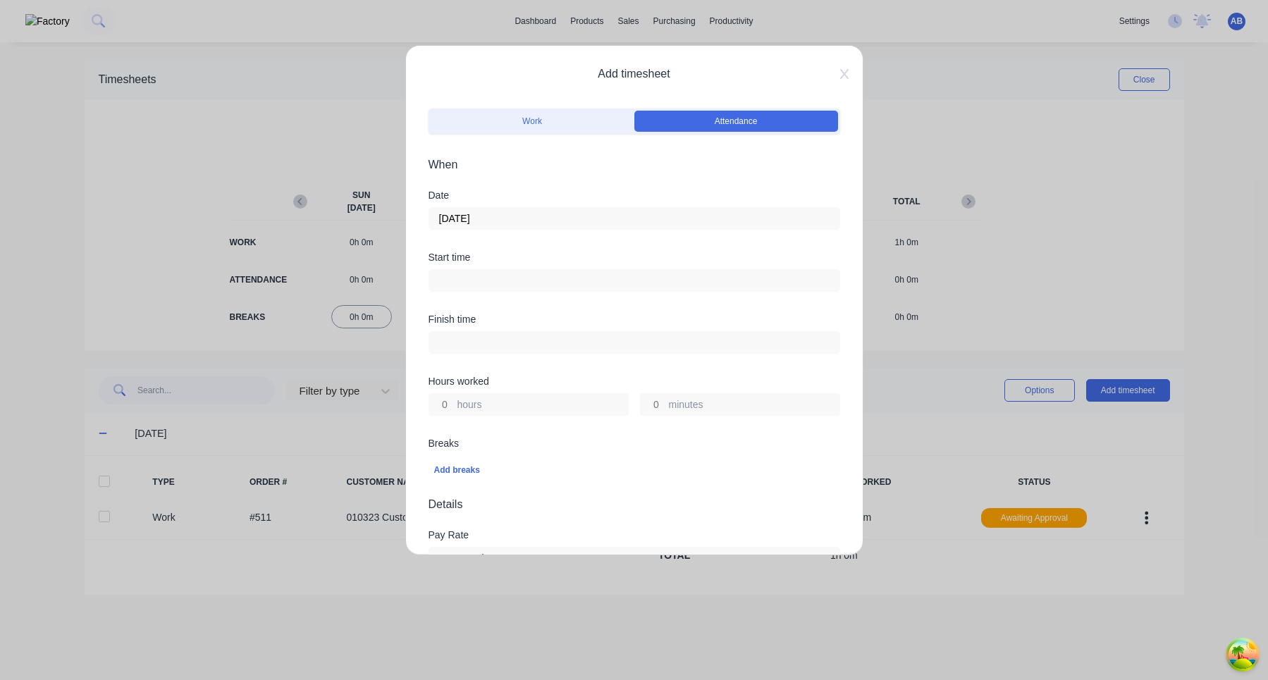
click at [526, 276] on input at bounding box center [634, 280] width 410 height 21
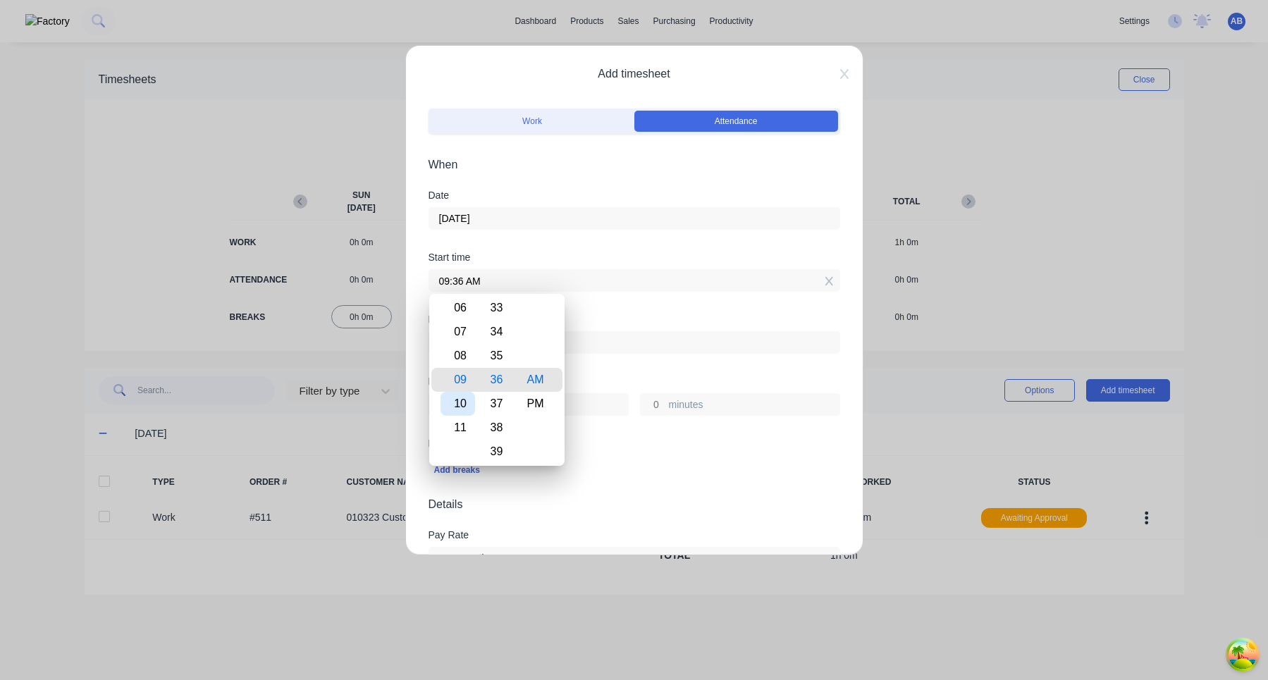
click at [464, 405] on div "10" at bounding box center [457, 404] width 35 height 24
click at [464, 405] on div "11" at bounding box center [457, 404] width 35 height 24
type input "11:36 AM"
click at [609, 387] on div "Hours worked hours minutes" at bounding box center [635, 395] width 412 height 39
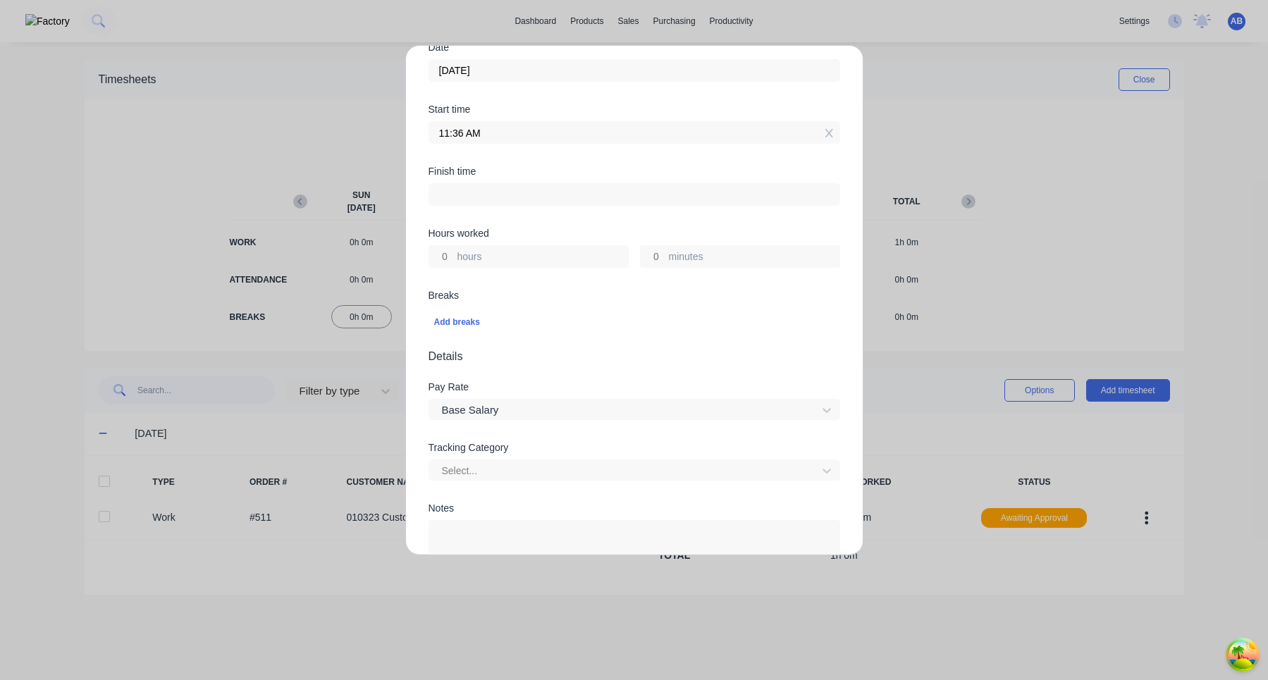
scroll to position [168, 0]
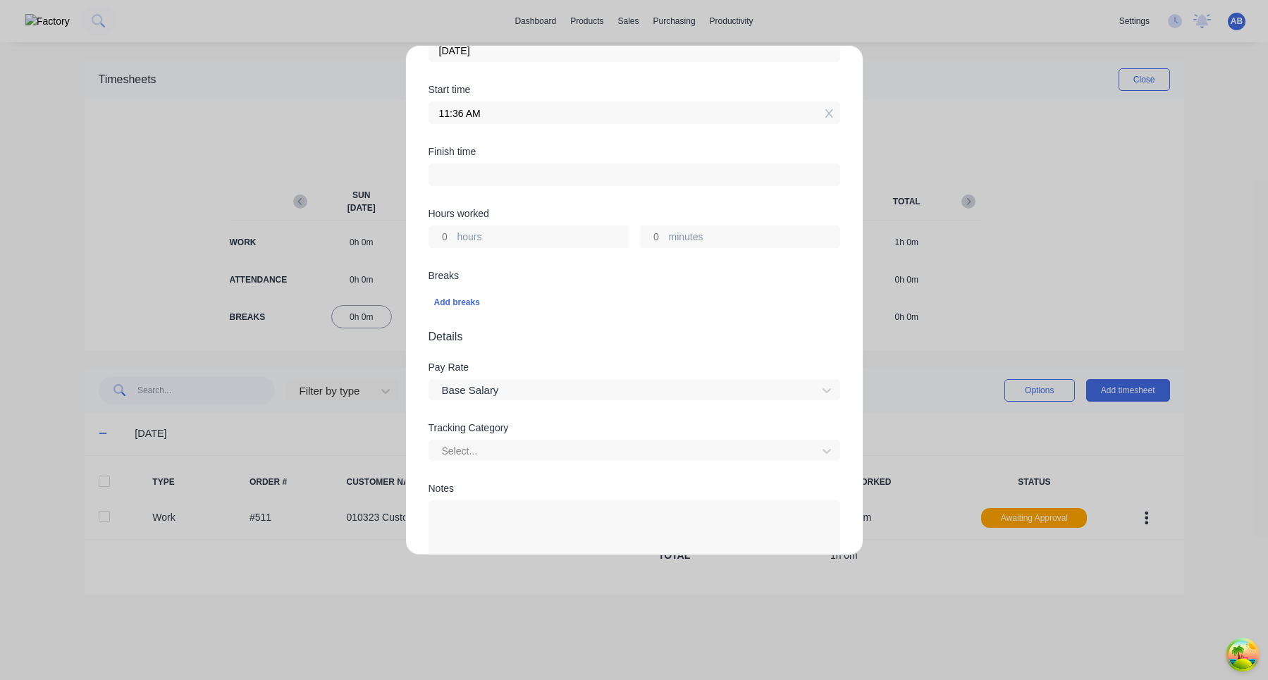
click at [446, 237] on input "hours" at bounding box center [441, 236] width 25 height 21
type input "3"
type input "02:36 PM"
click at [534, 323] on div "Breaks Add breaks" at bounding box center [635, 300] width 412 height 58
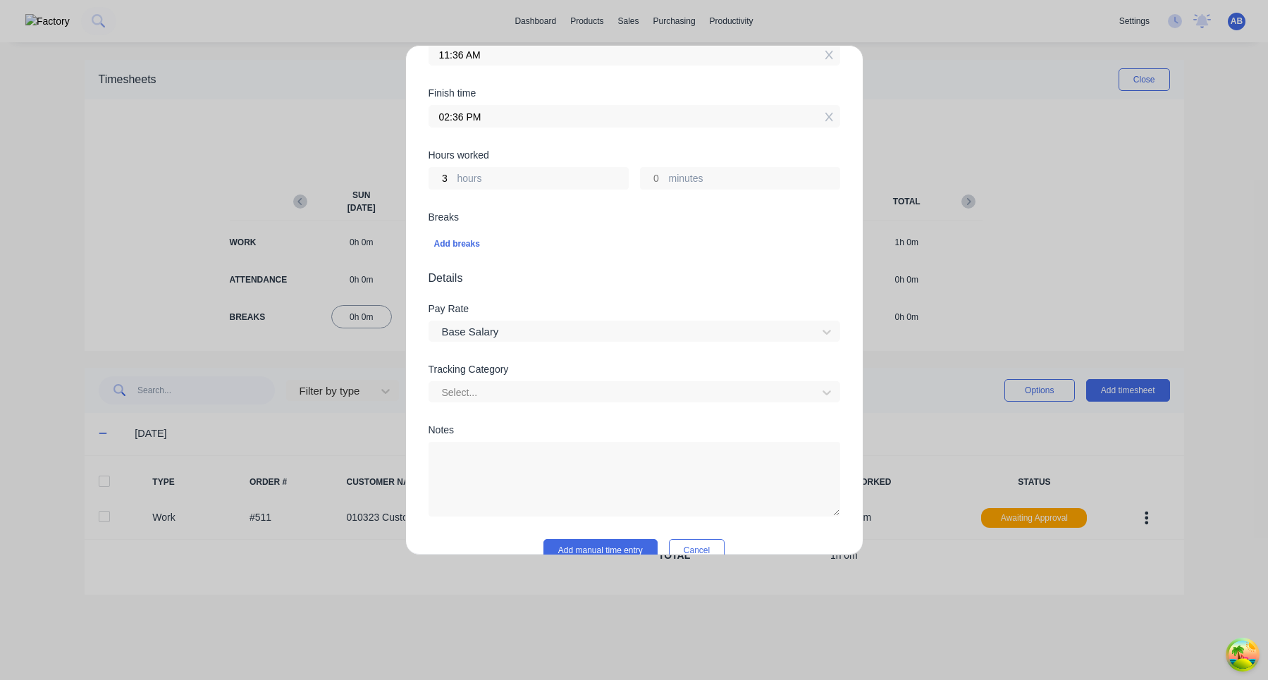
scroll to position [253, 0]
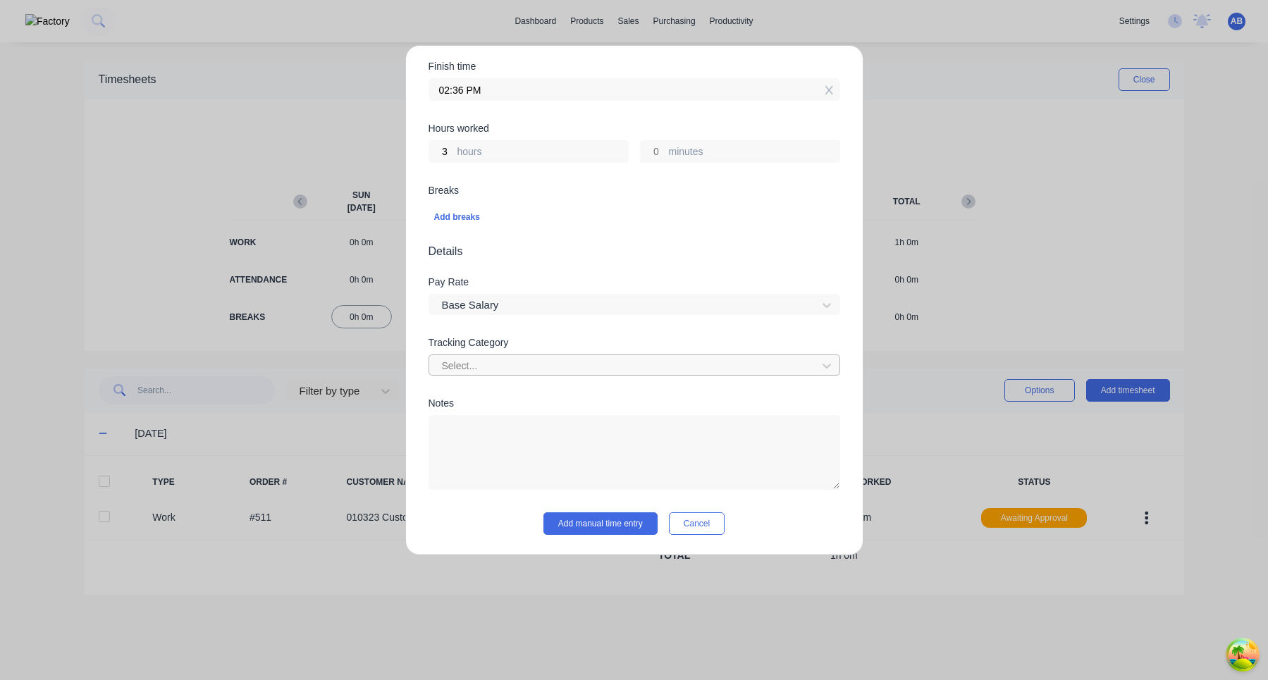
click at [529, 364] on div at bounding box center [624, 366] width 369 height 18
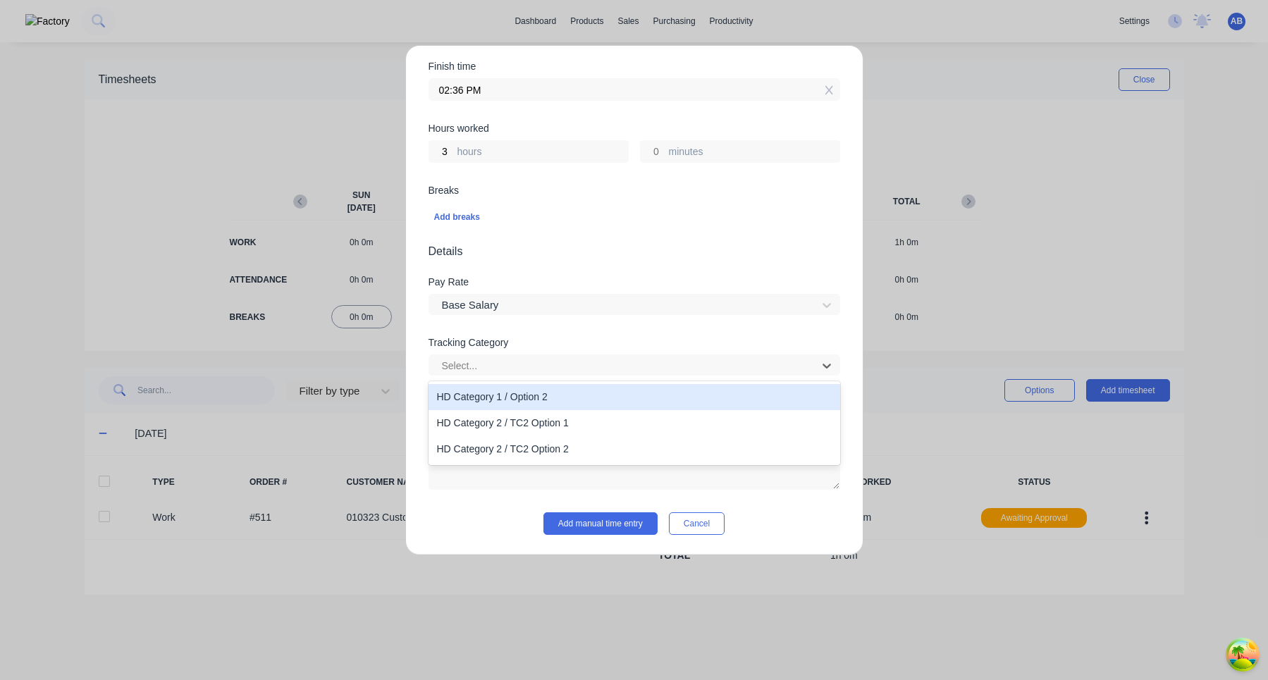
click at [593, 328] on div "Pay Rate Base Salary" at bounding box center [635, 307] width 412 height 61
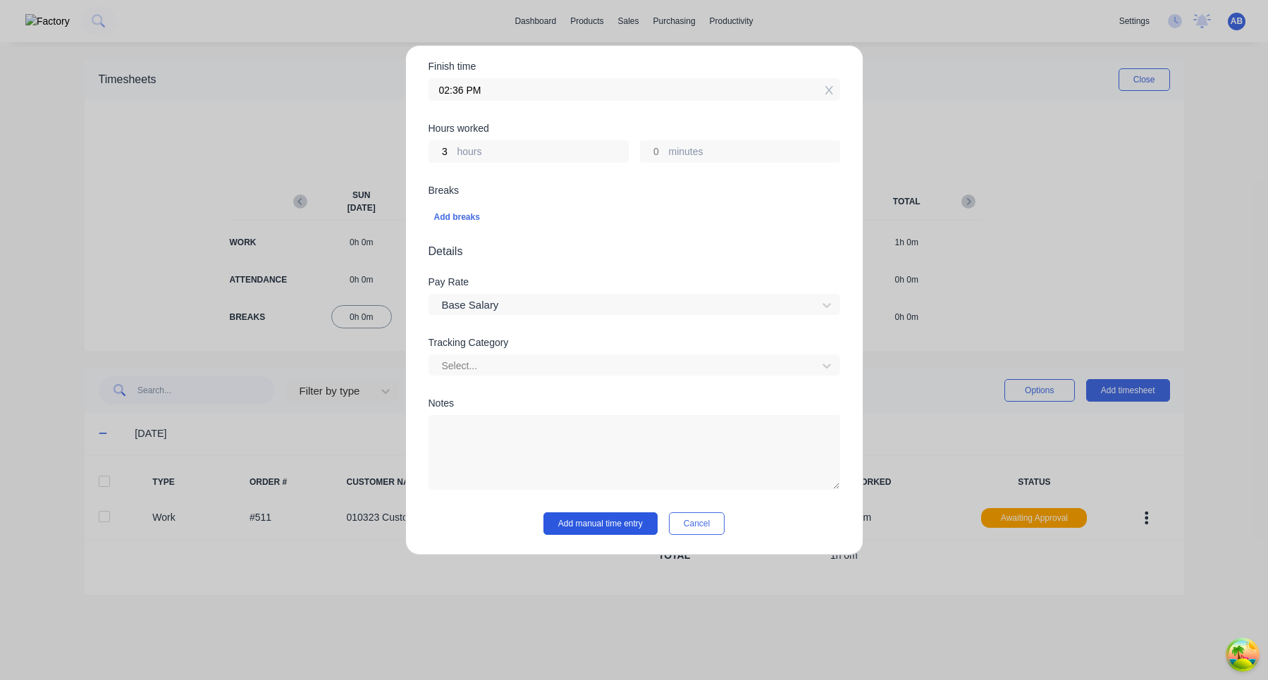
click at [629, 527] on button "Add manual time entry" at bounding box center [600, 523] width 114 height 23
click at [568, 355] on div "Select..." at bounding box center [625, 365] width 378 height 21
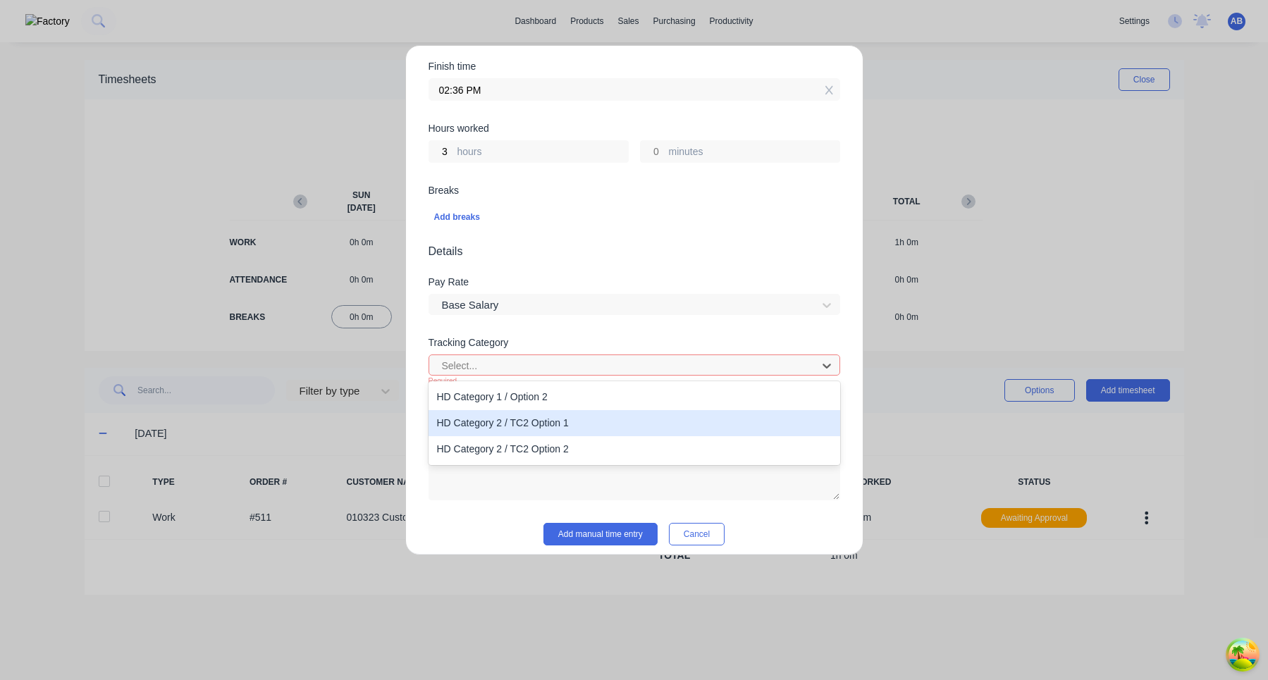
click at [547, 433] on div "HD Category 2 / TC2 Option 1" at bounding box center [635, 423] width 412 height 26
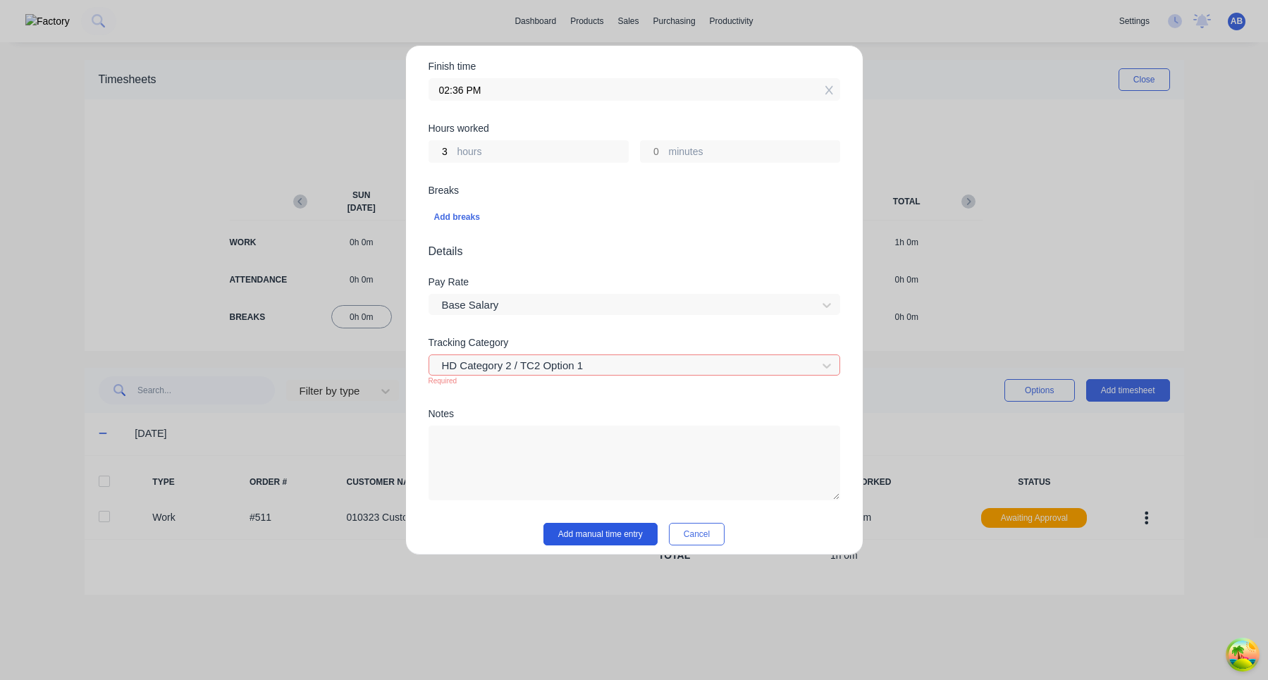
click at [603, 528] on button "Add manual time entry" at bounding box center [600, 534] width 114 height 23
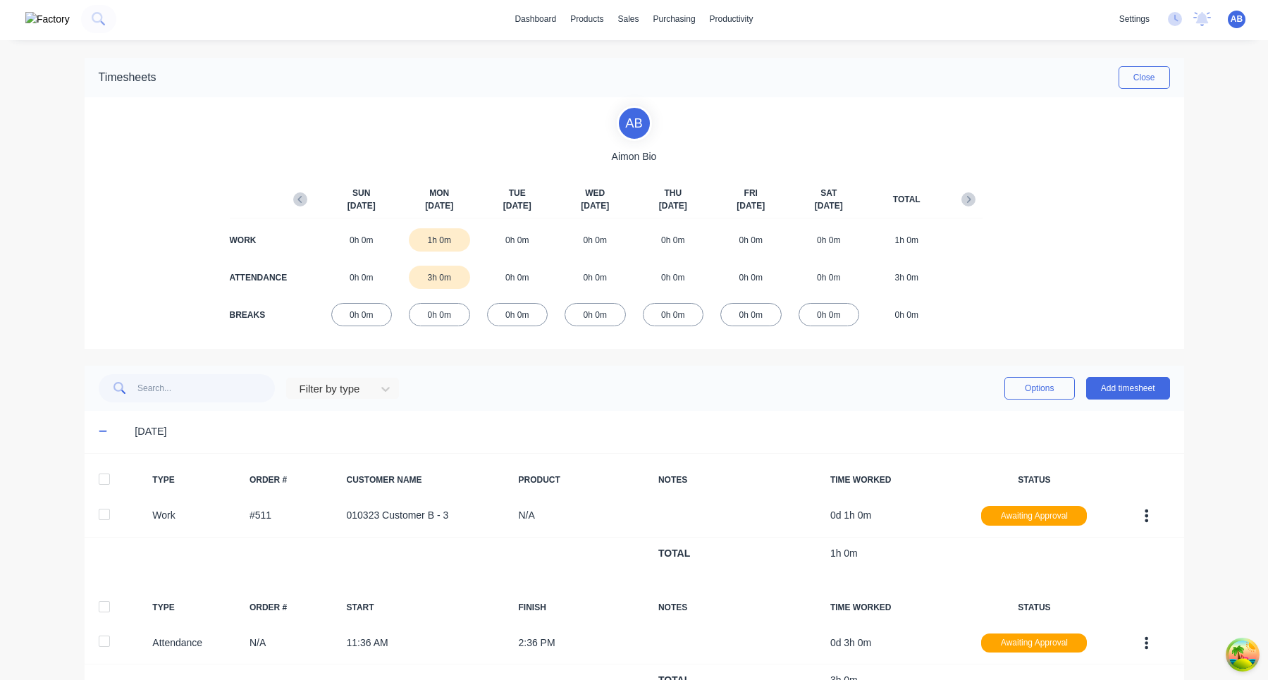
scroll to position [0, 0]
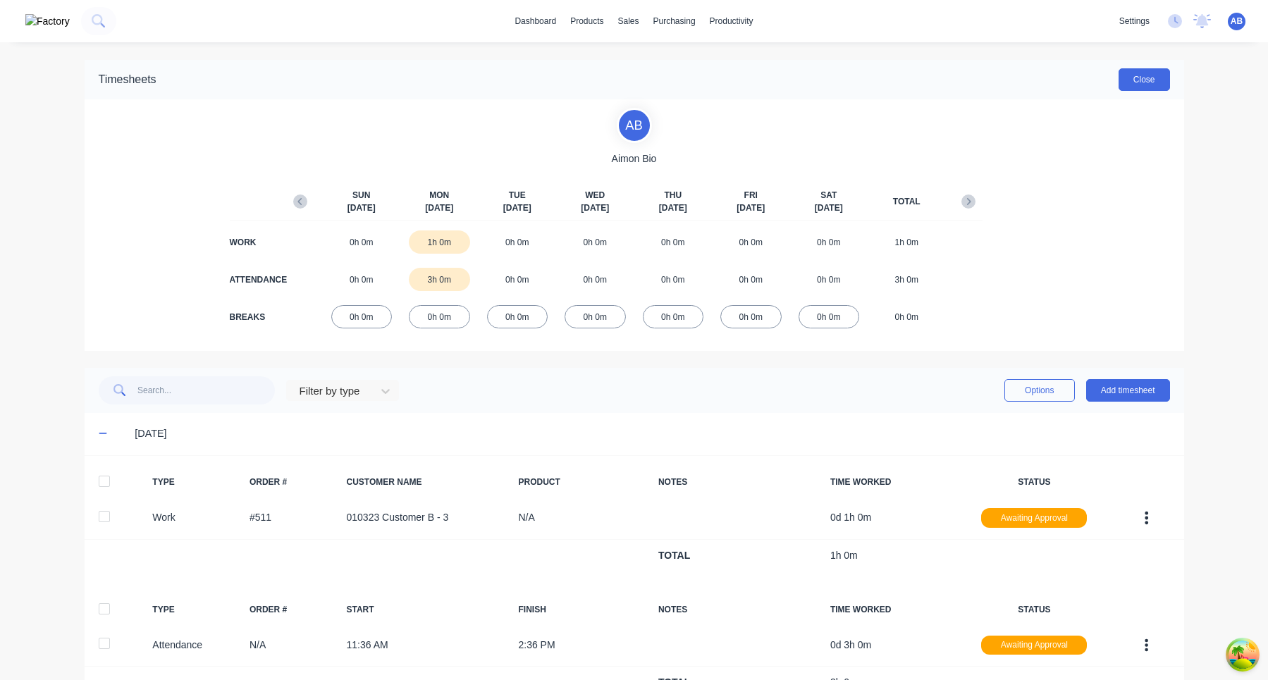
click at [1145, 78] on button "Close" at bounding box center [1143, 79] width 51 height 23
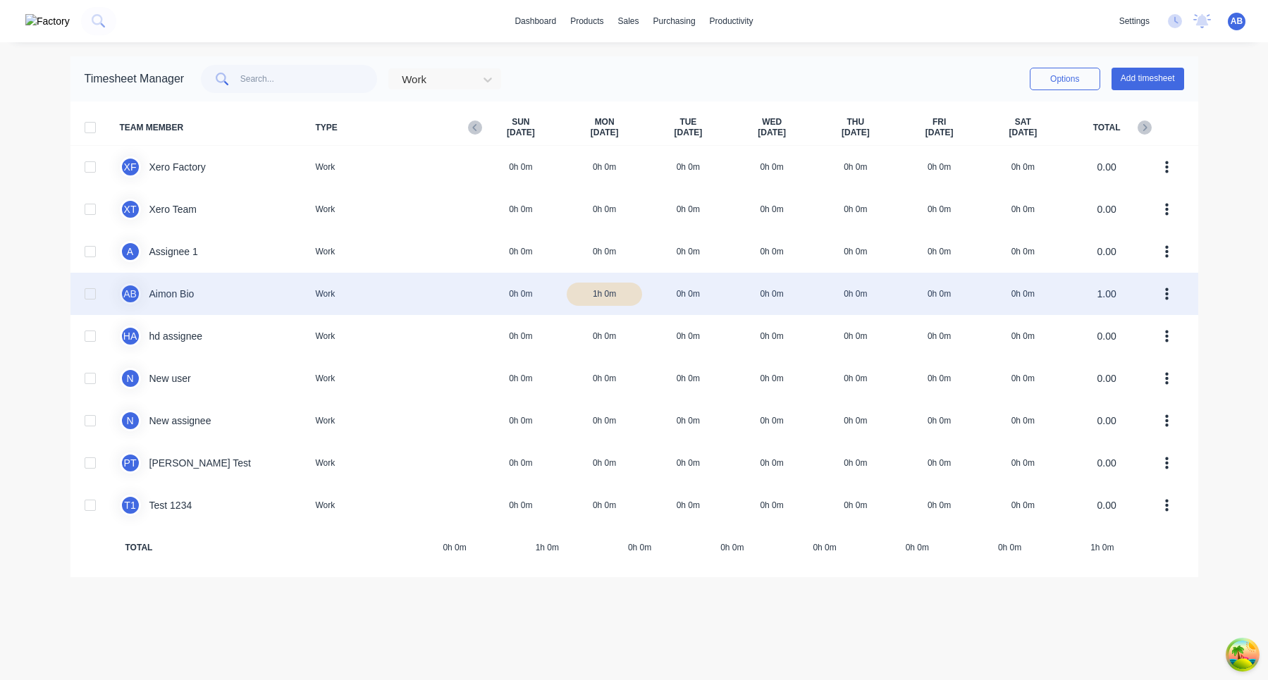
click at [446, 295] on div "A B Aimon Bio Work 0h 0m 1h 0m 0h 0m 0h 0m 0h 0m 0h 0m 0h 0m 1.00" at bounding box center [634, 294] width 1128 height 42
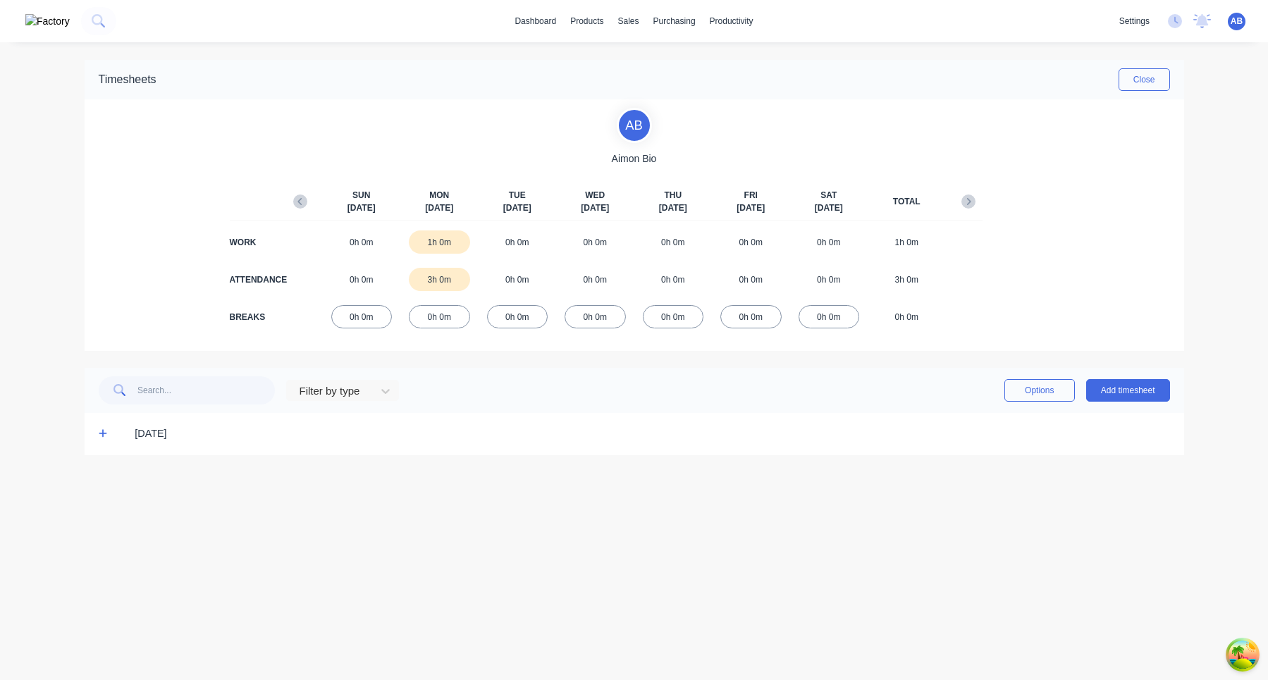
click at [101, 437] on icon at bounding box center [103, 434] width 9 height 10
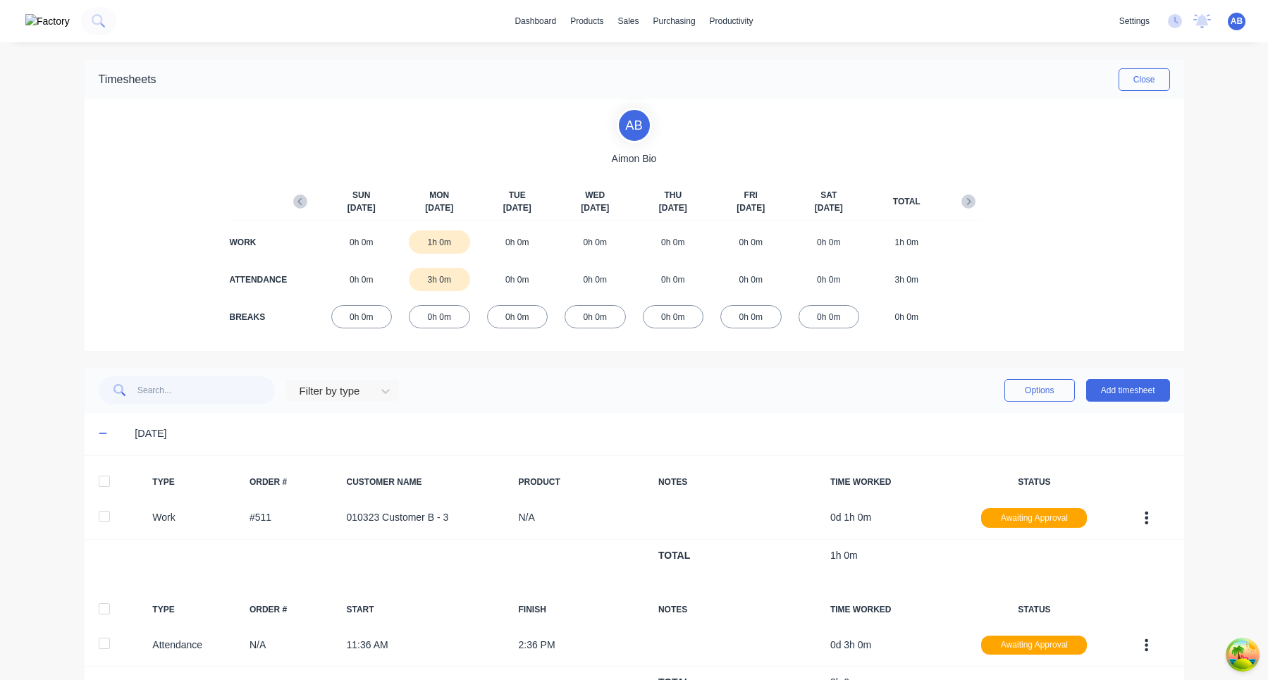
scroll to position [59, 0]
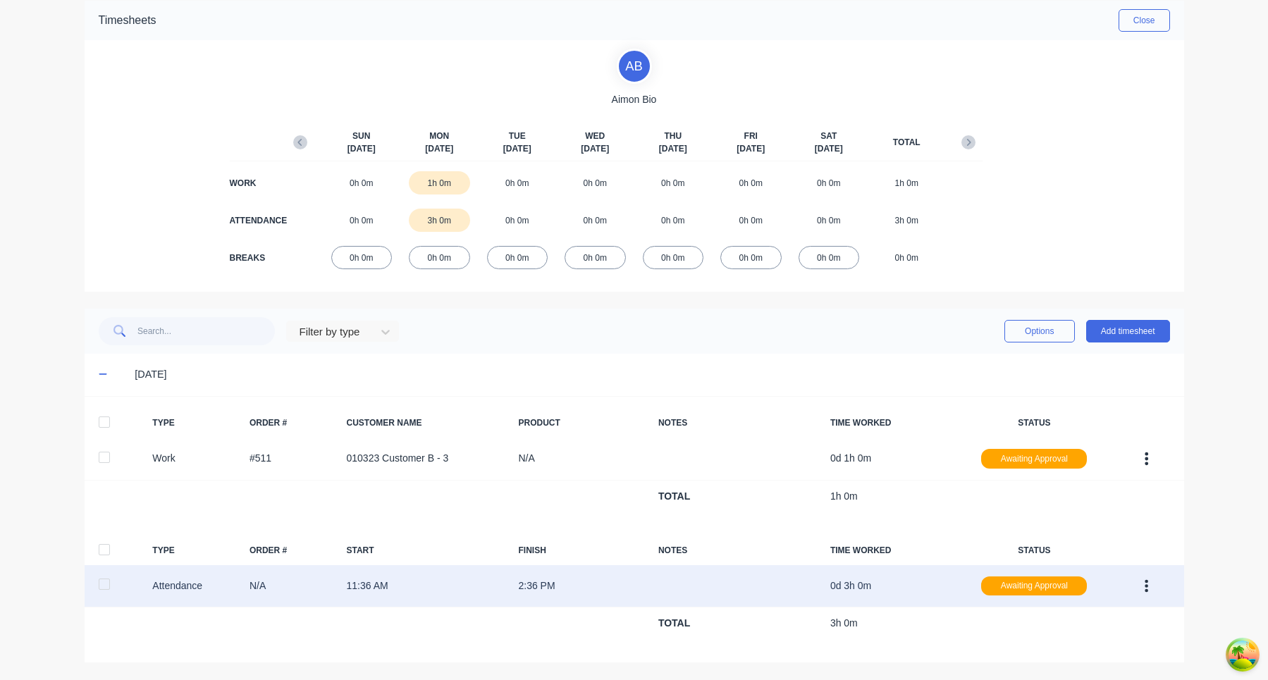
click at [1147, 586] on icon "button" at bounding box center [1147, 585] width 4 height 13
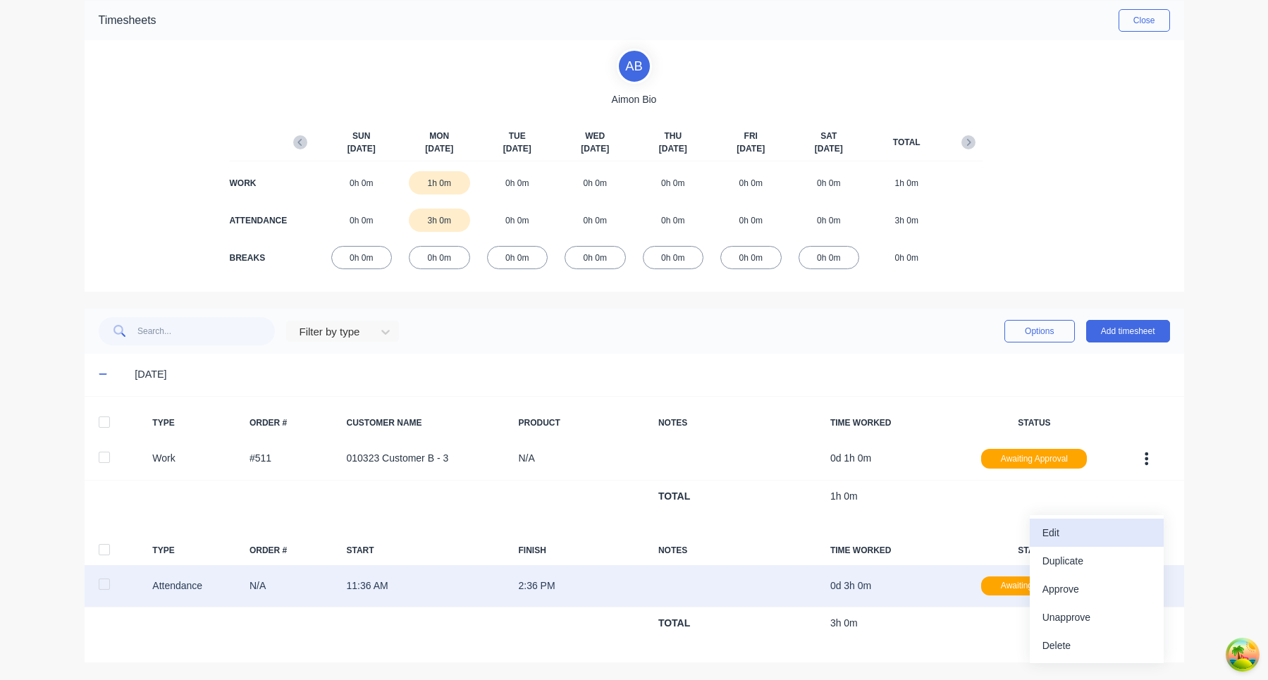
click at [1102, 536] on div "Edit" at bounding box center [1096, 533] width 109 height 20
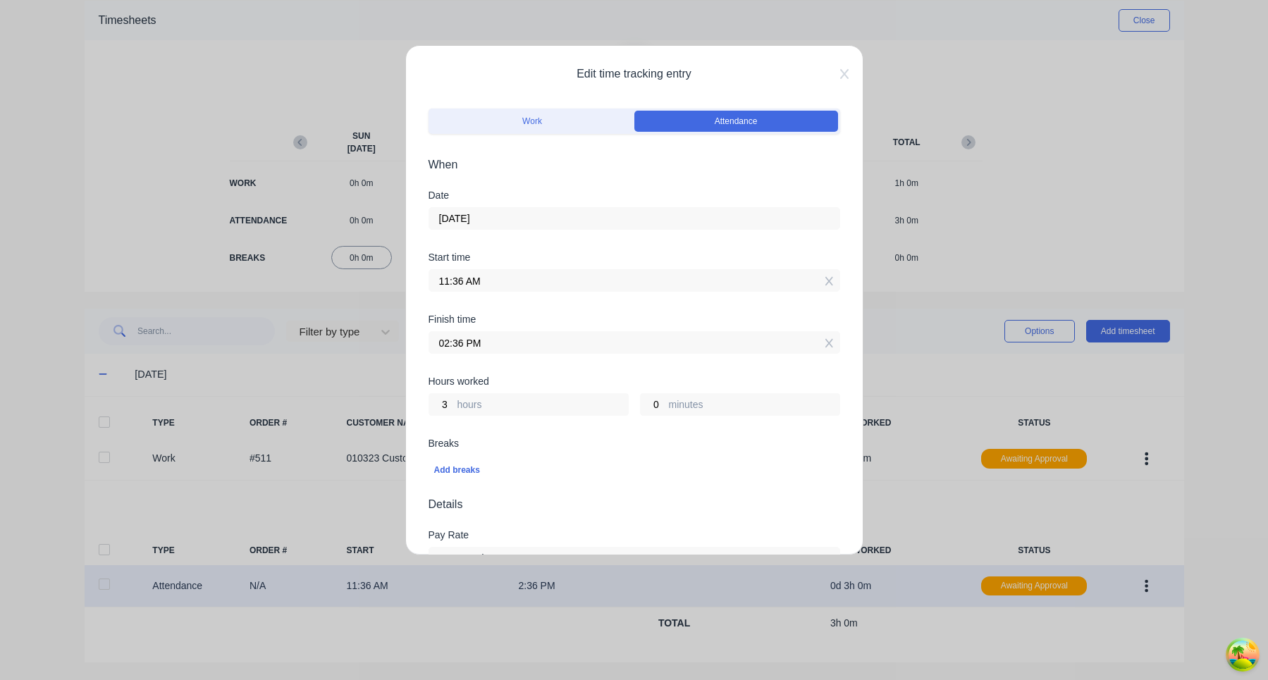
click at [585, 210] on input "25/08/2025" at bounding box center [634, 218] width 410 height 21
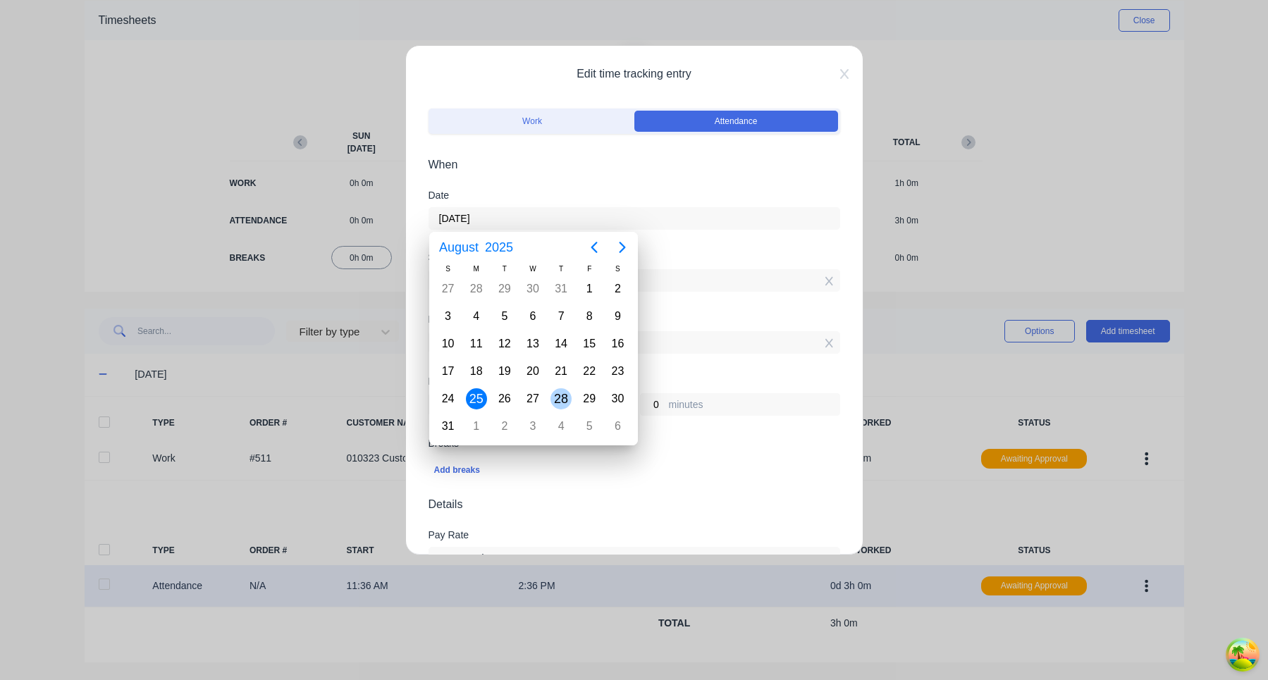
click at [561, 401] on div "28" at bounding box center [560, 398] width 21 height 21
type input "28/08/2025"
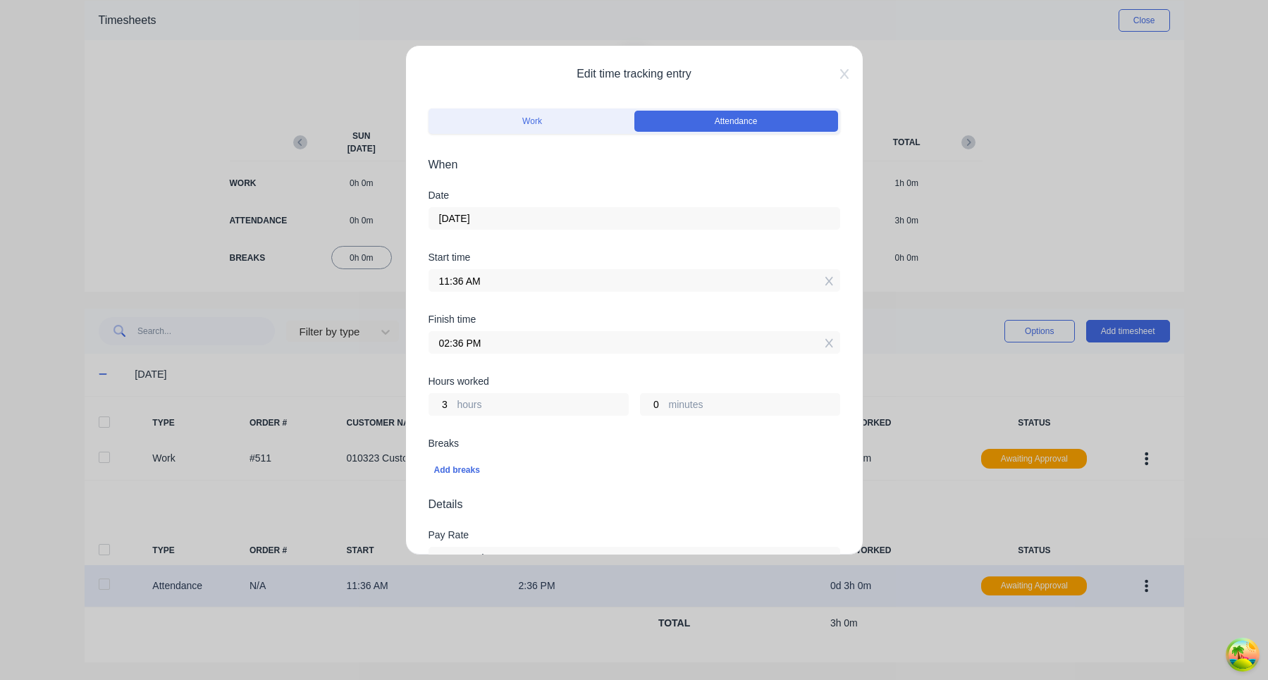
scroll to position [253, 0]
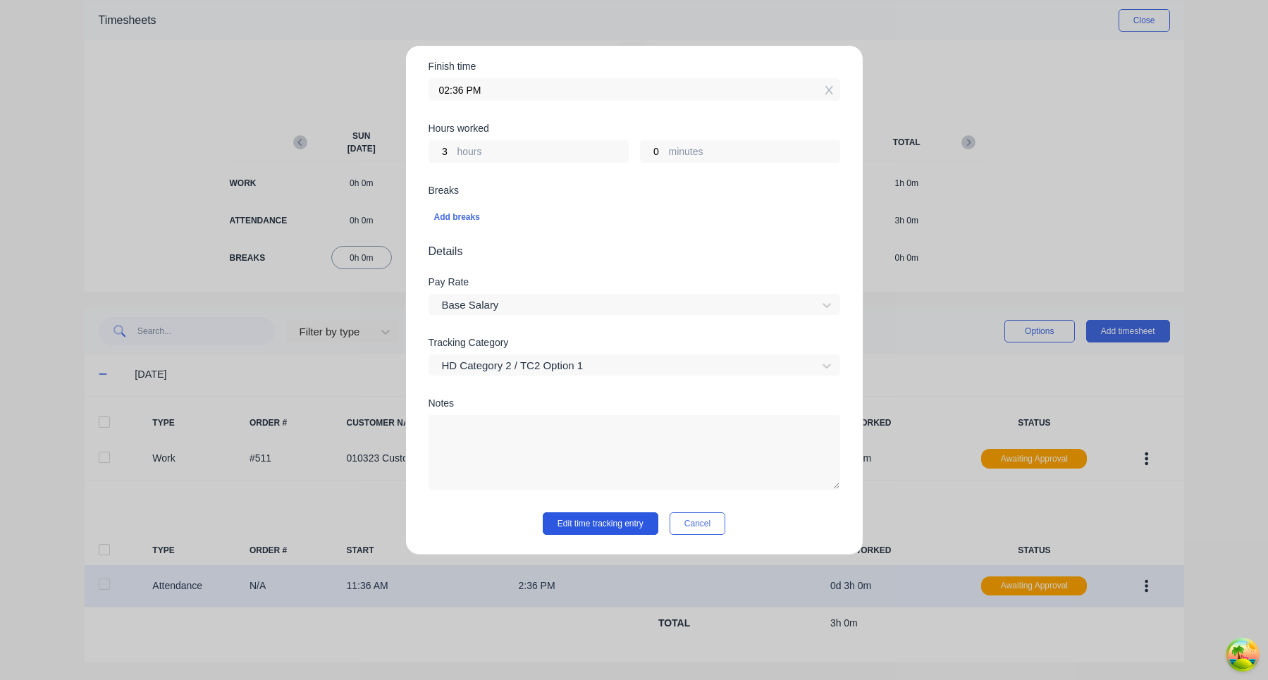
click at [619, 534] on button "Edit time tracking entry" at bounding box center [601, 523] width 116 height 23
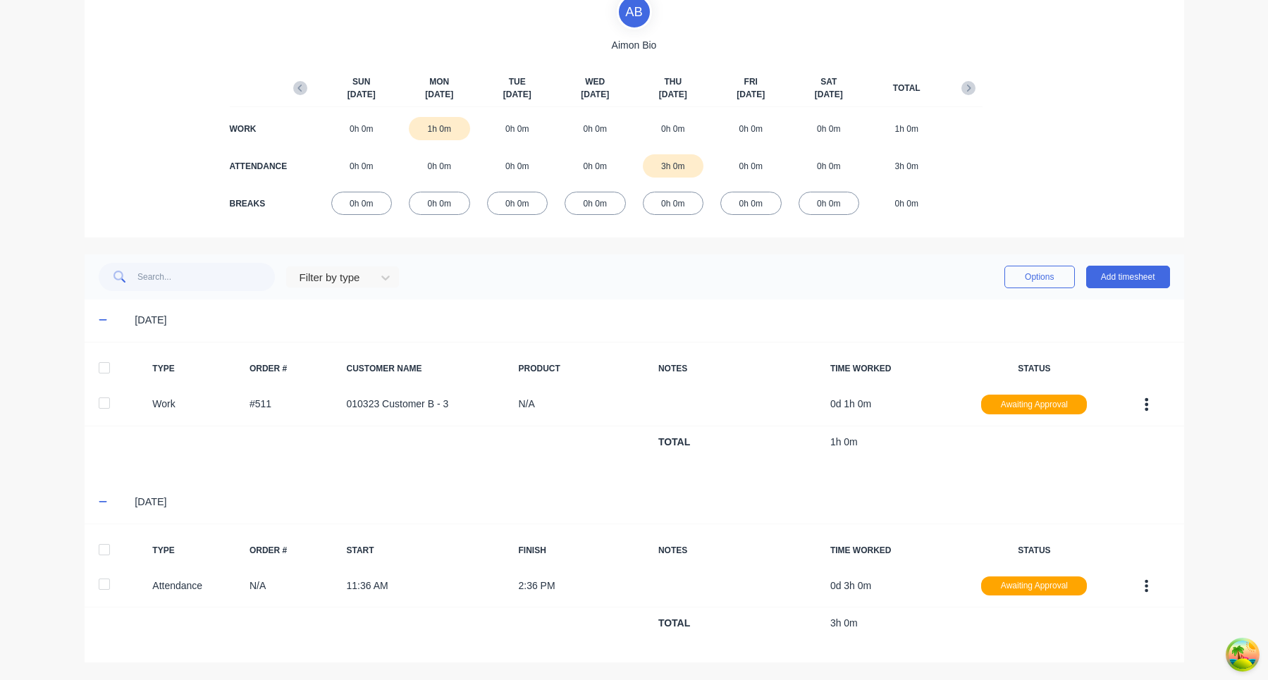
scroll to position [0, 0]
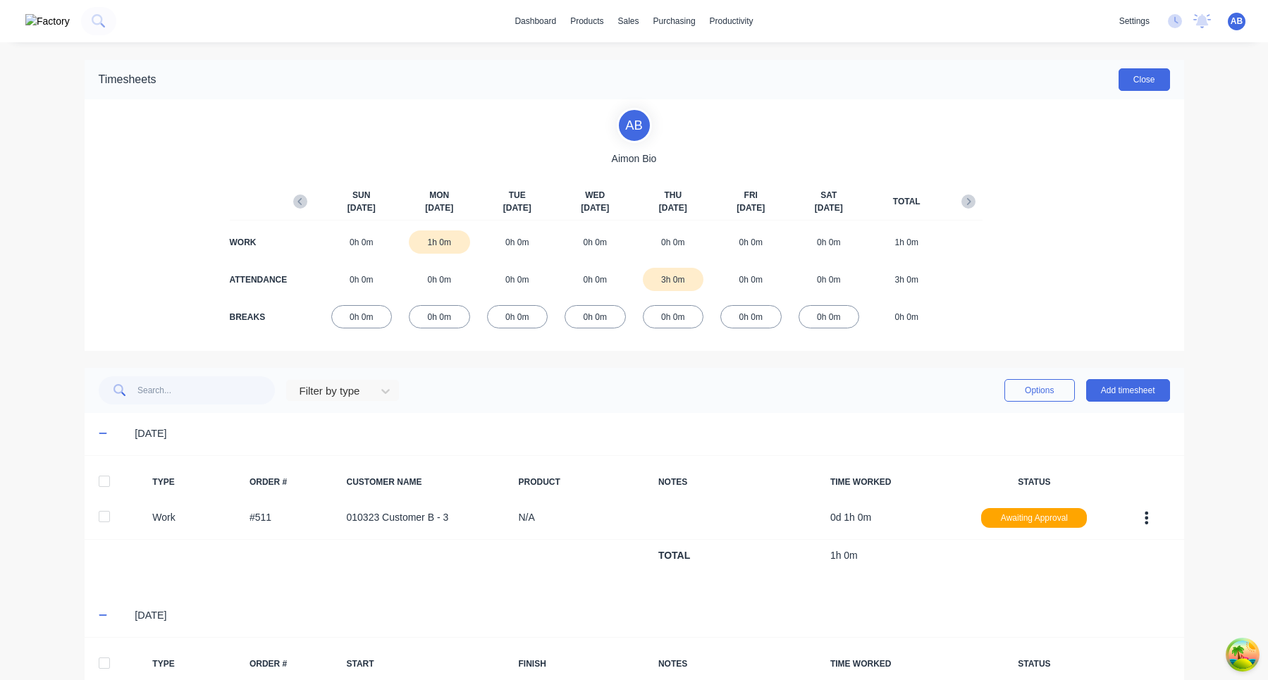
click at [1148, 72] on button "Close" at bounding box center [1143, 79] width 51 height 23
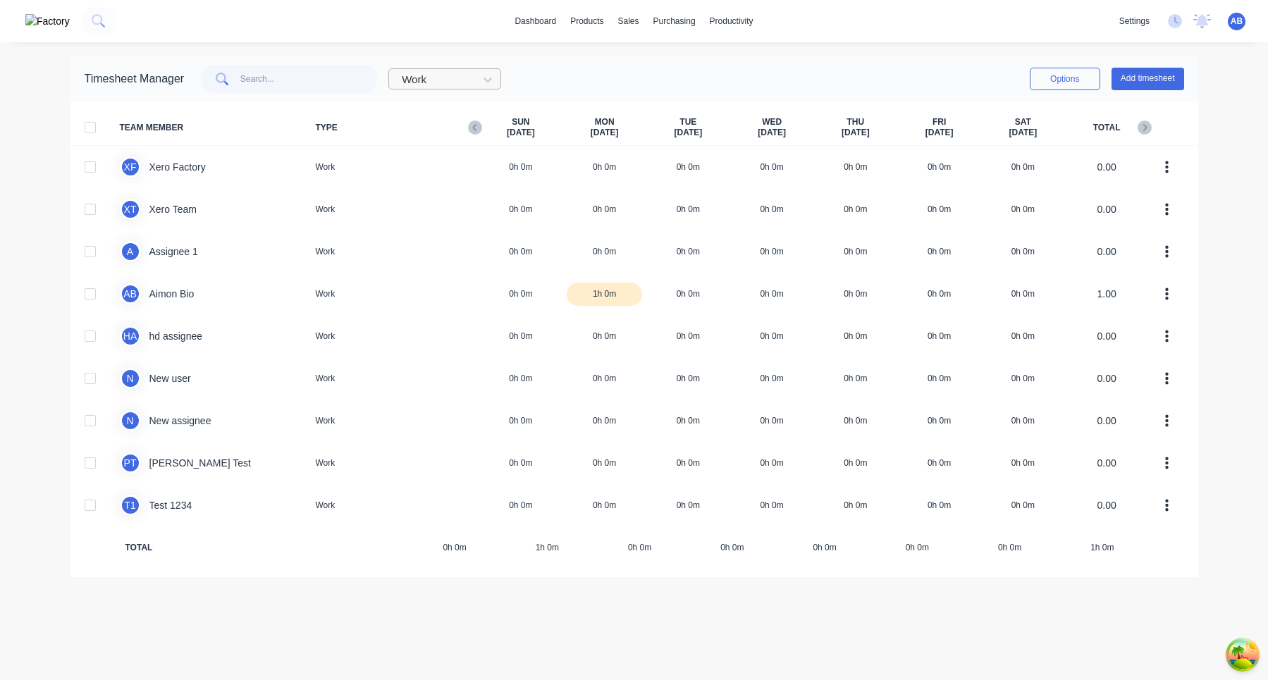
click at [471, 81] on div at bounding box center [435, 80] width 70 height 18
click at [462, 135] on div "Attendance" at bounding box center [444, 137] width 113 height 26
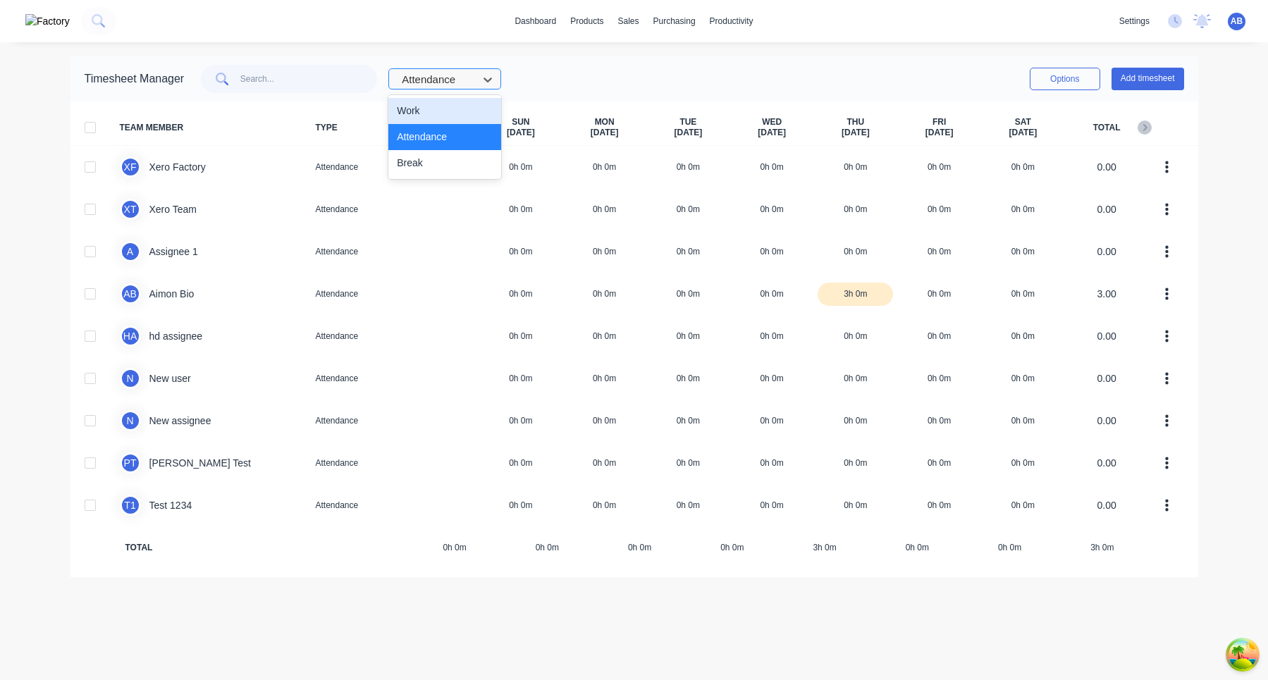
click at [471, 77] on div at bounding box center [435, 80] width 70 height 18
click at [455, 118] on div "Work" at bounding box center [444, 111] width 113 height 26
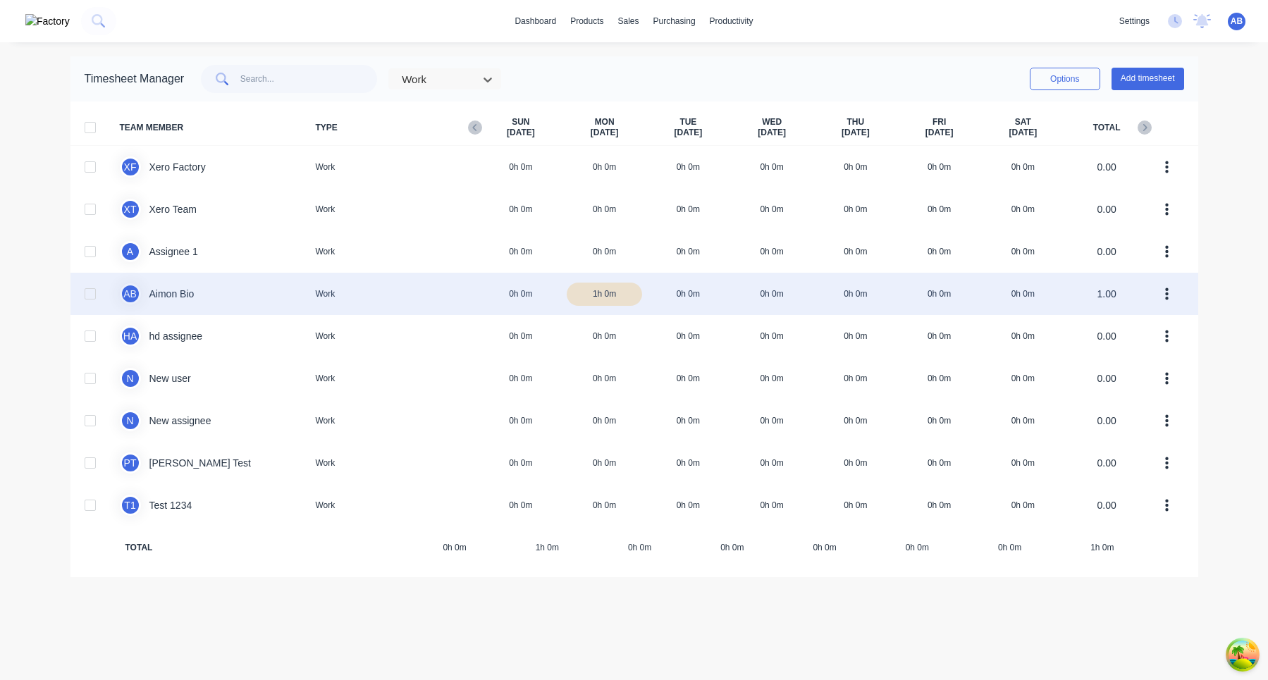
click at [86, 294] on div at bounding box center [90, 294] width 28 height 28
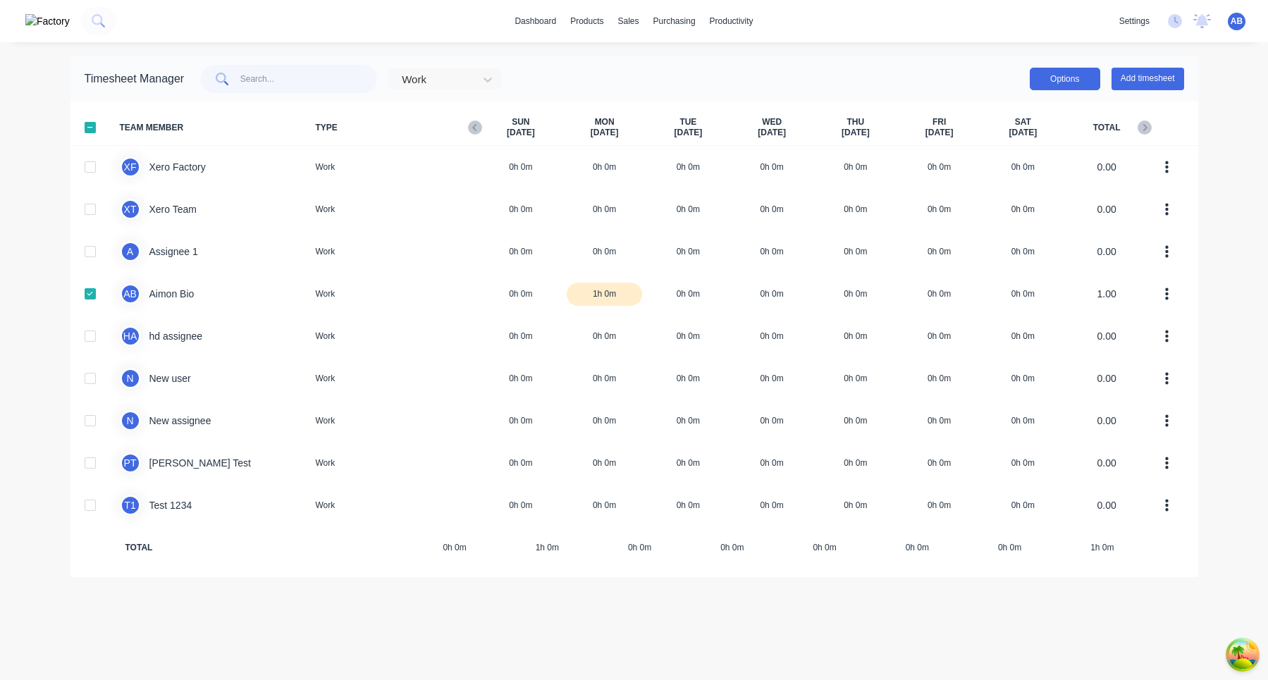
click at [1074, 84] on button "Options" at bounding box center [1065, 79] width 70 height 23
click at [1007, 203] on div "Export" at bounding box center [1033, 200] width 109 height 20
